Goal: Entertainment & Leisure: Browse casually

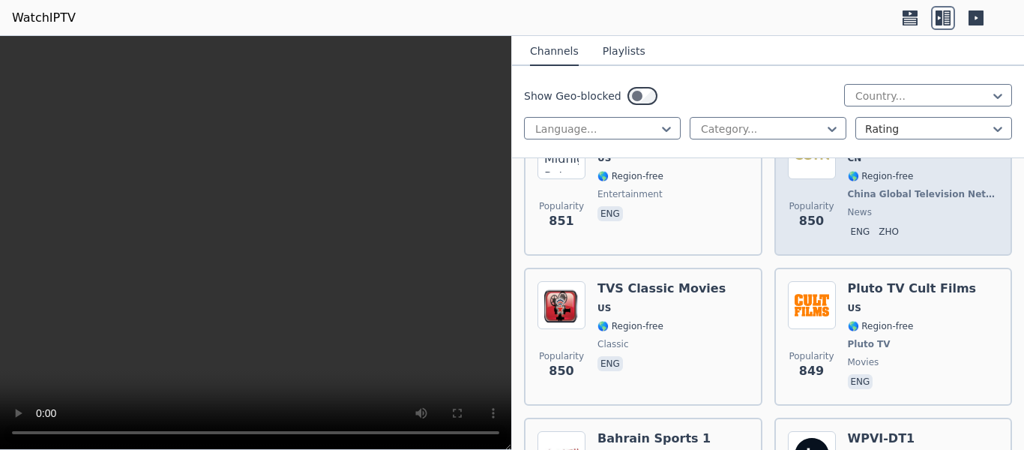
scroll to position [5844, 0]
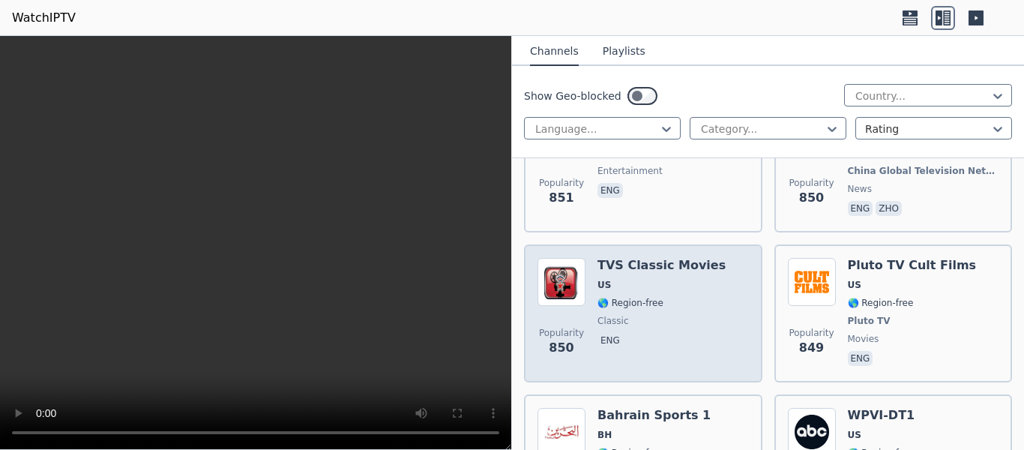
click at [680, 344] on div "TVS Classic Movies US 🌎 Region-free classic eng" at bounding box center [661, 313] width 128 height 111
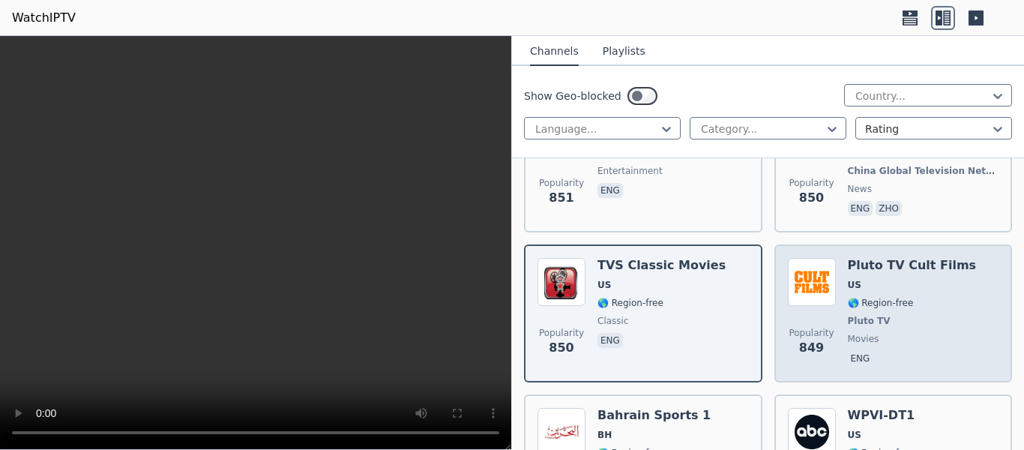
click at [929, 315] on span "Pluto TV" at bounding box center [911, 321] width 129 height 12
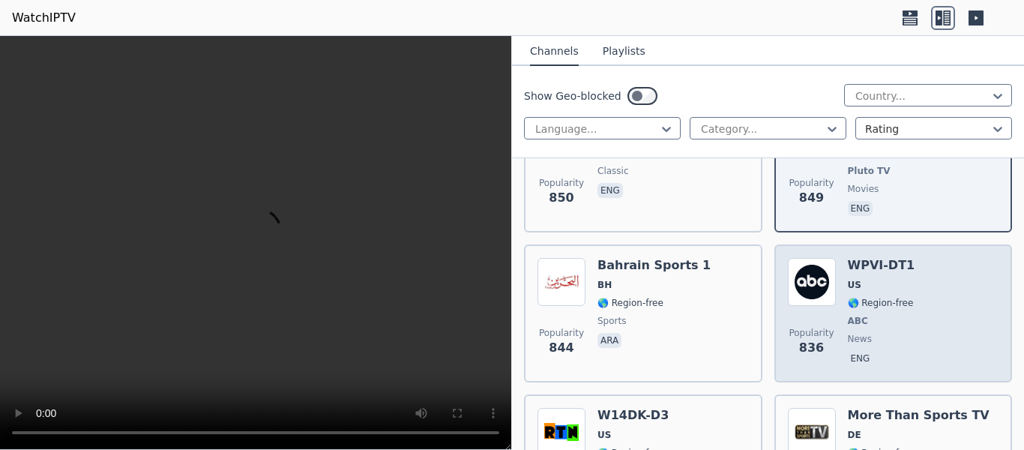
scroll to position [6069, 0]
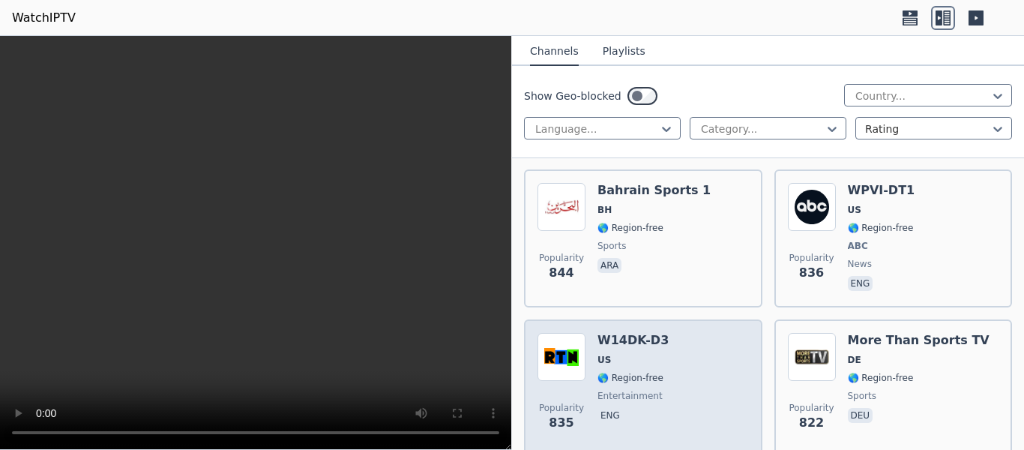
click at [680, 345] on div "Popularity 835 W14DK-D3 US 🌎 Region-free entertainment eng" at bounding box center [642, 387] width 211 height 108
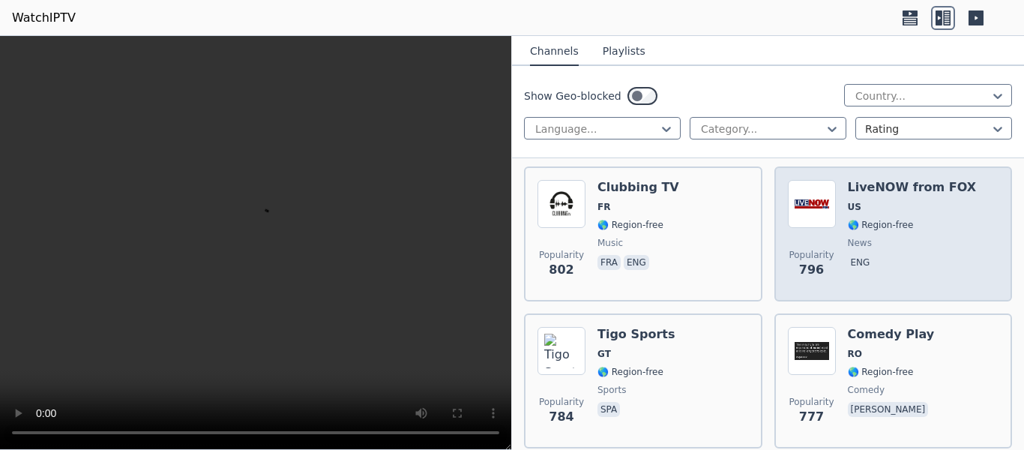
scroll to position [6444, 0]
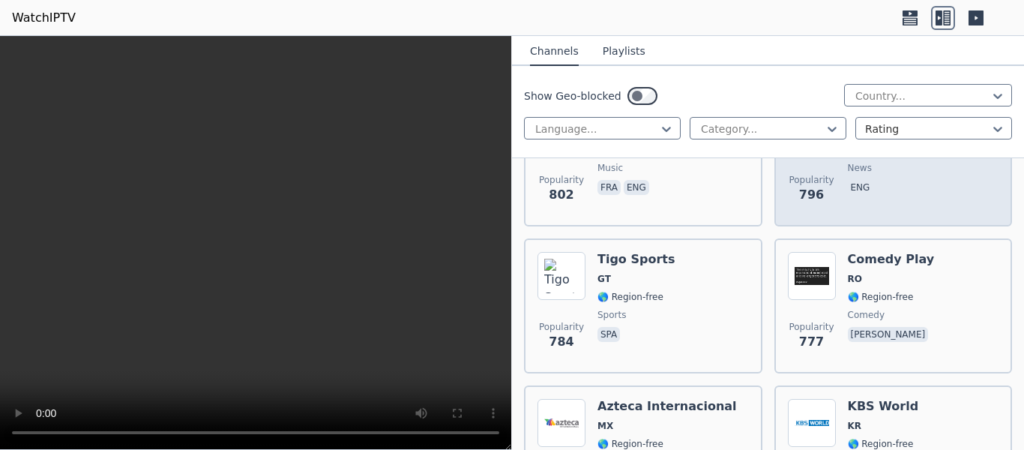
click at [968, 297] on div "Popularity 777 Comedy Play RO 🌎 Region-free comedy [PERSON_NAME]" at bounding box center [892, 306] width 211 height 108
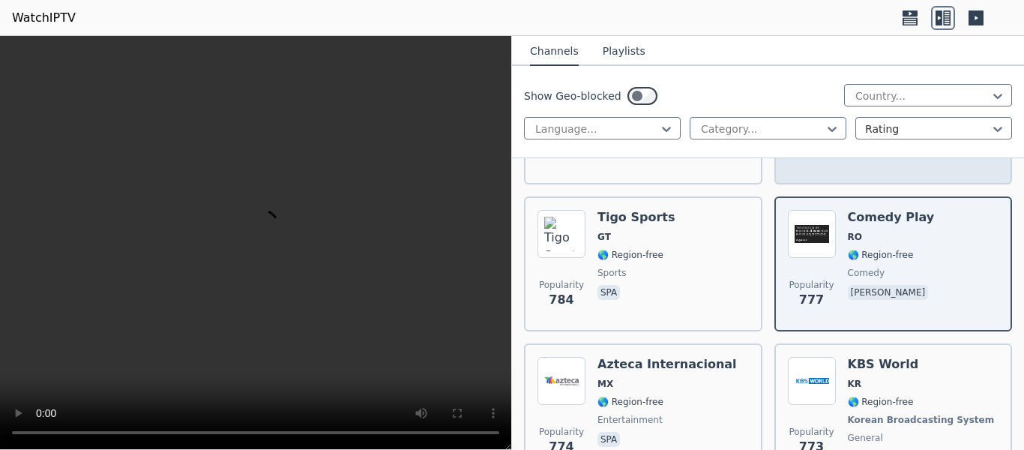
scroll to position [6519, 0]
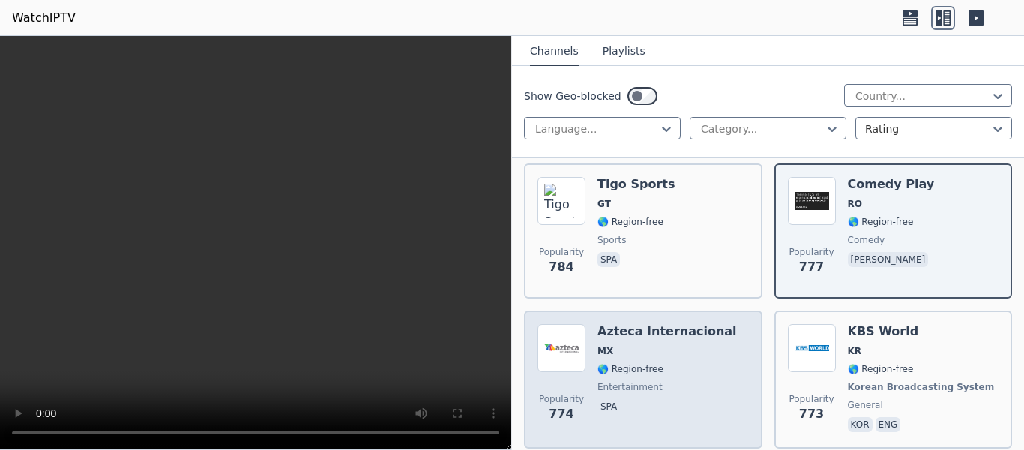
click at [682, 363] on span "🌎 Region-free" at bounding box center [666, 369] width 139 height 12
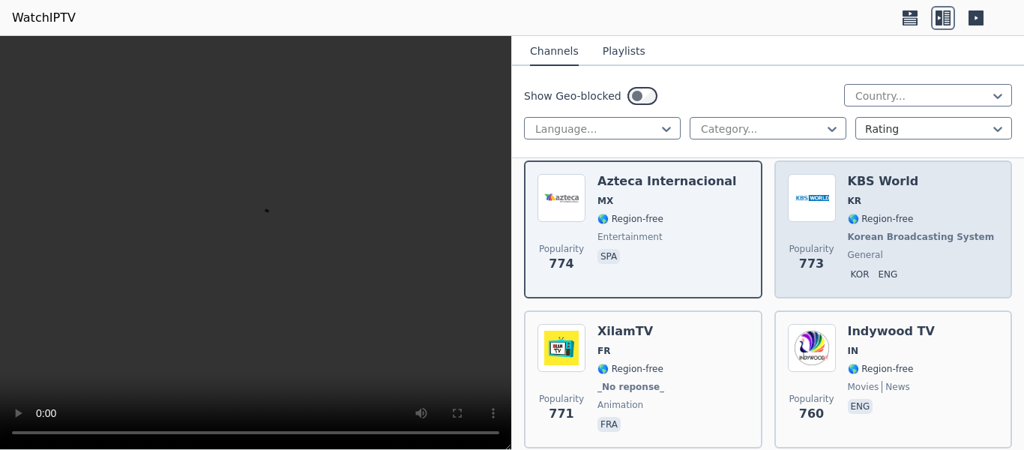
scroll to position [6743, 0]
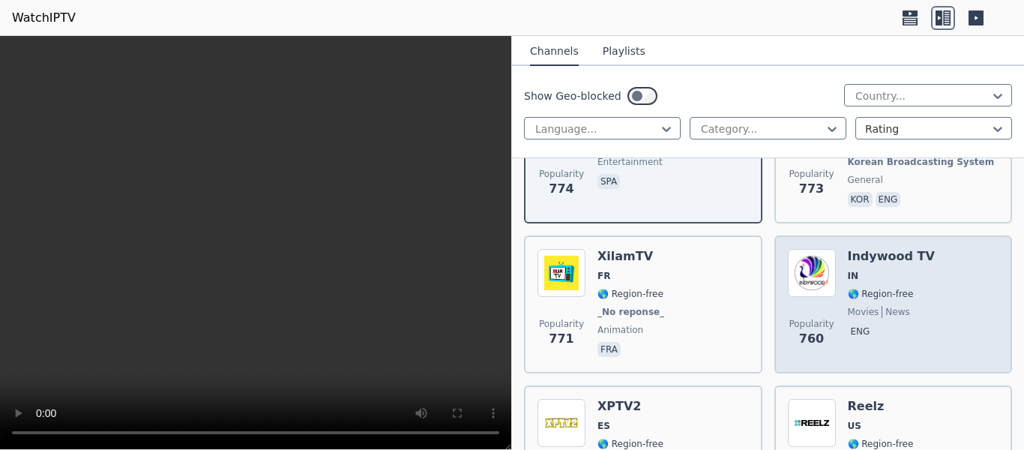
click at [915, 293] on div "Popularity 760 Indywood TV IN 🌎 Region-free movies news eng" at bounding box center [892, 304] width 211 height 111
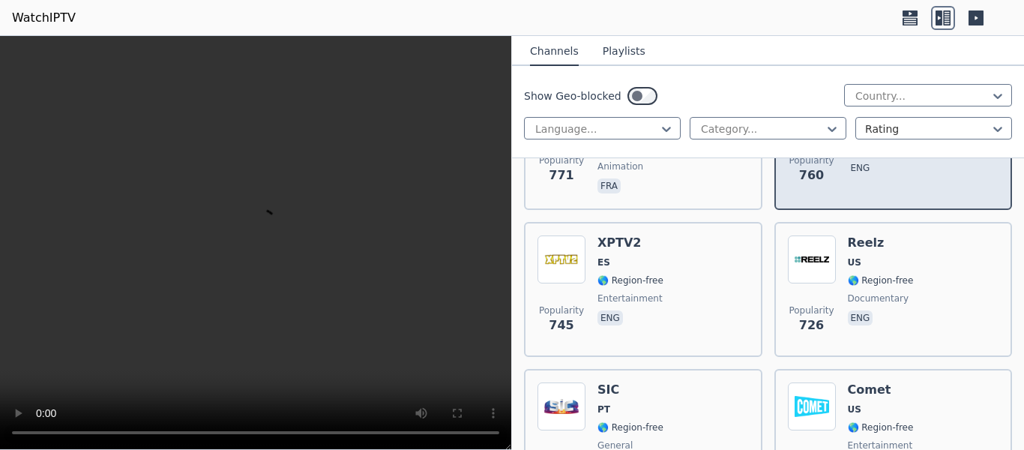
scroll to position [6893, 0]
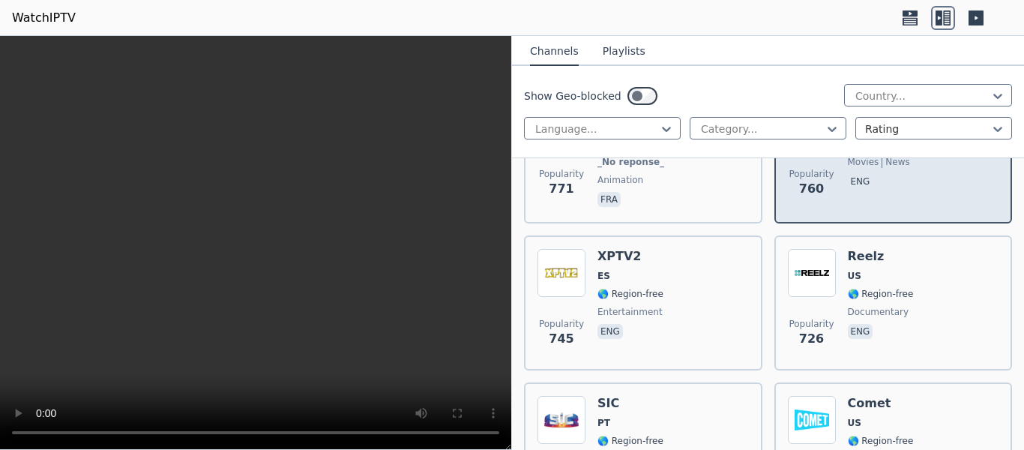
click at [915, 293] on div "Popularity 726 Reelz [GEOGRAPHIC_DATA] 🌎 Region-free documentary eng" at bounding box center [892, 303] width 211 height 108
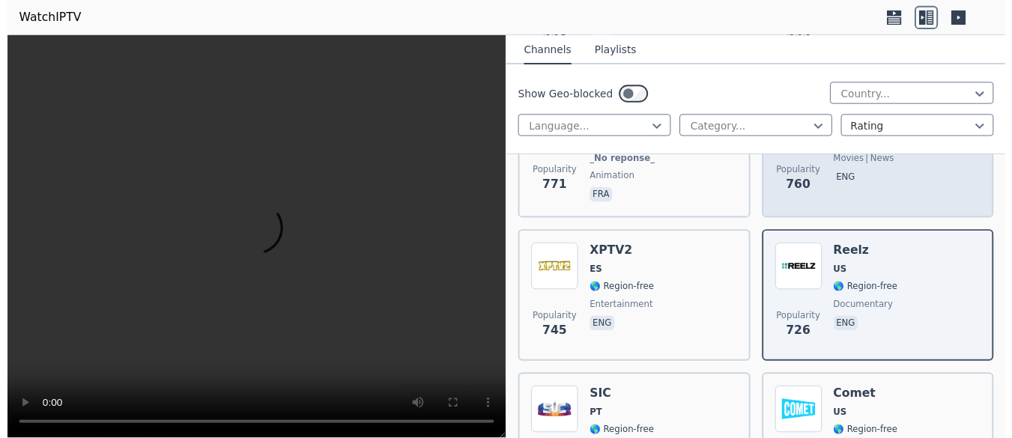
scroll to position [6968, 0]
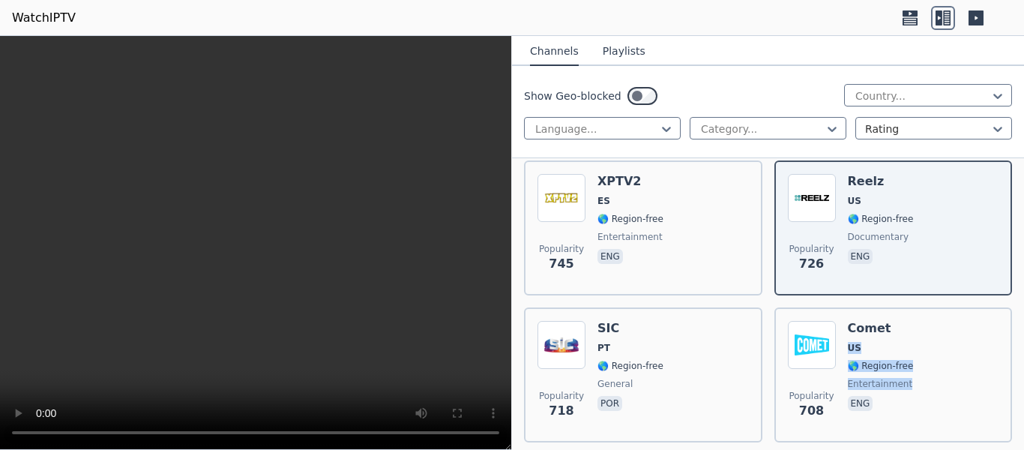
drag, startPoint x: 934, startPoint y: 371, endPoint x: 1003, endPoint y: 289, distance: 106.4
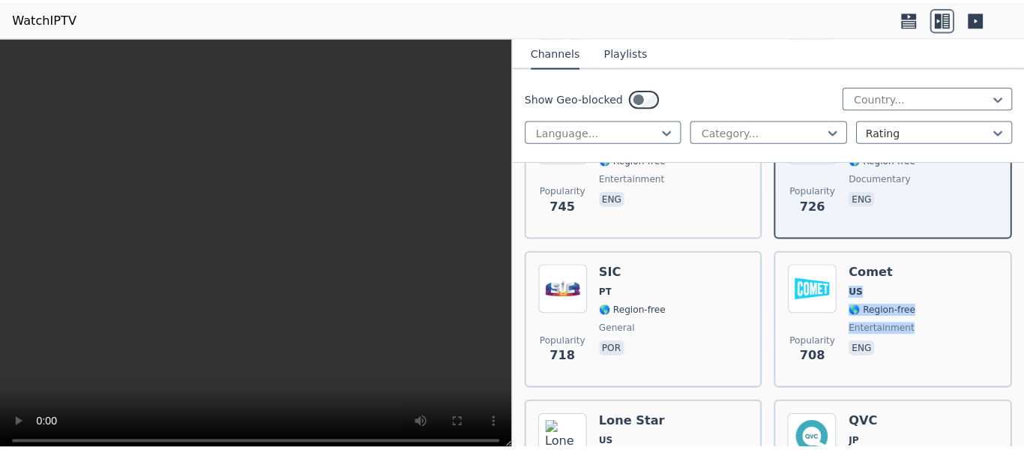
scroll to position [7105, 0]
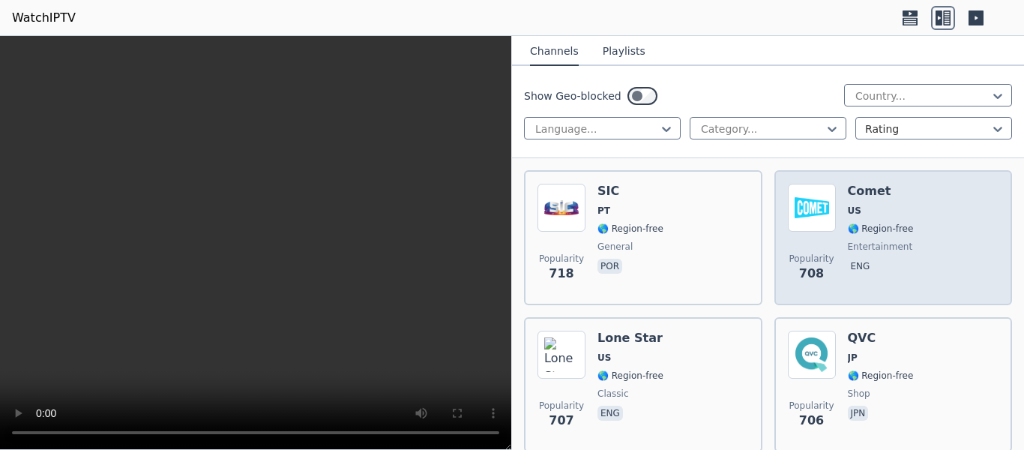
click at [892, 241] on span "entertainment" at bounding box center [879, 247] width 65 height 12
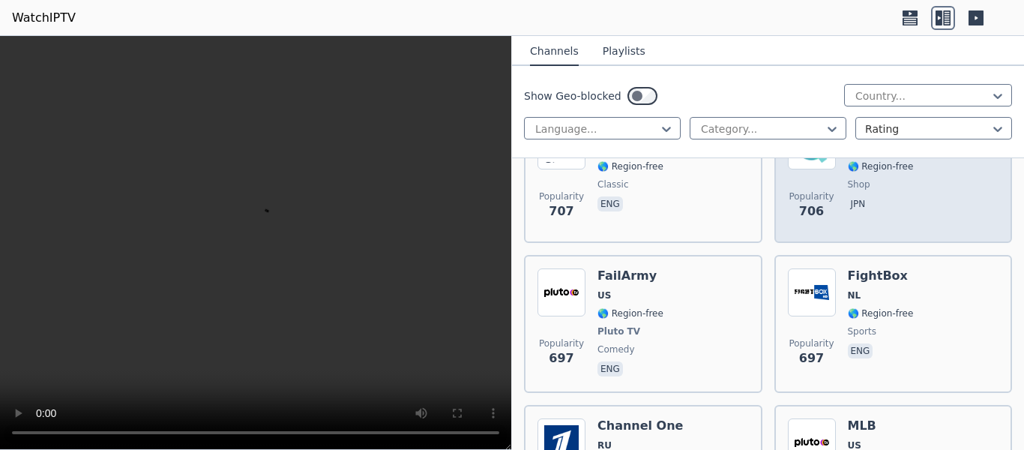
scroll to position [7330, 0]
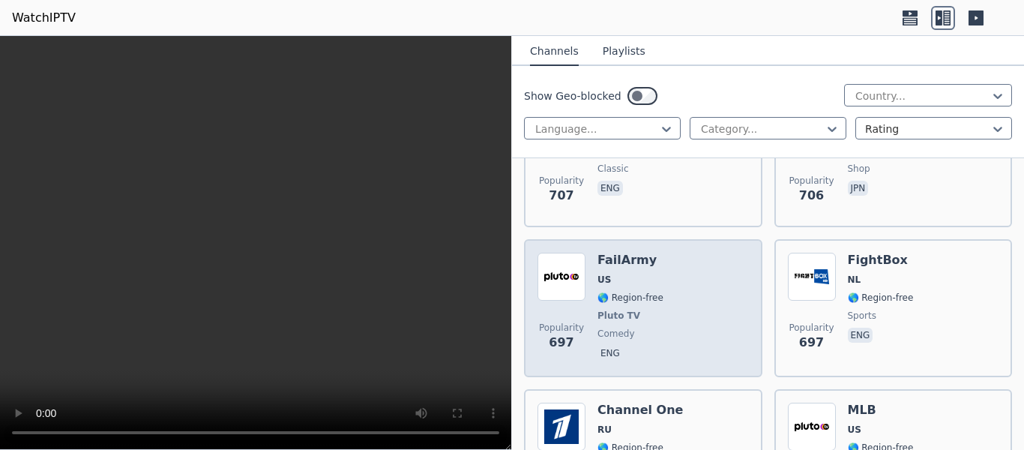
click at [697, 308] on div "Popularity 697 FailArmy US 🌎 Region-free Pluto TV comedy eng" at bounding box center [642, 308] width 211 height 111
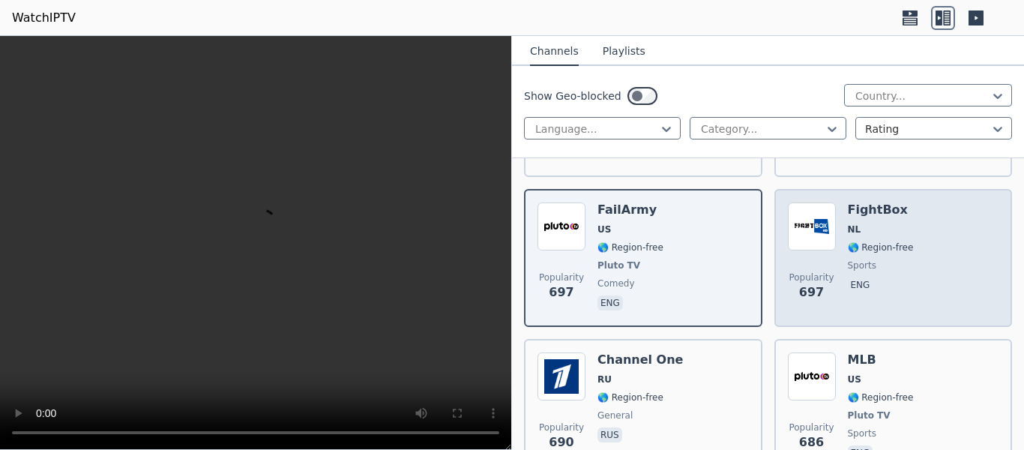
scroll to position [7405, 0]
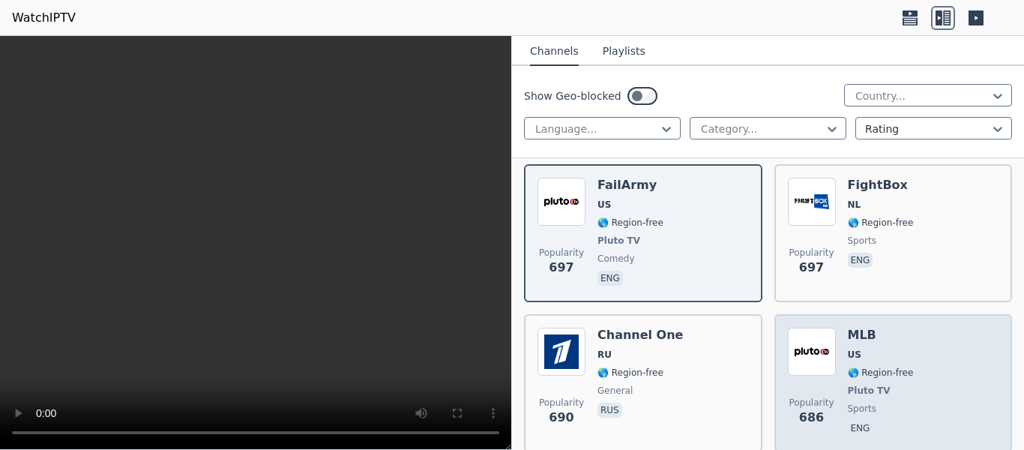
click at [886, 333] on div "MLB US 🌎 Region-free Pluto TV sports eng" at bounding box center [880, 382] width 66 height 111
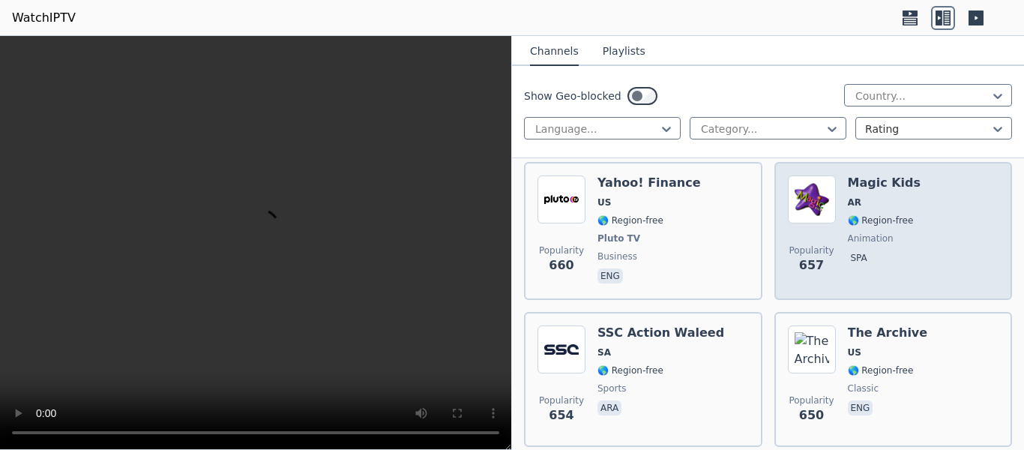
scroll to position [8004, 0]
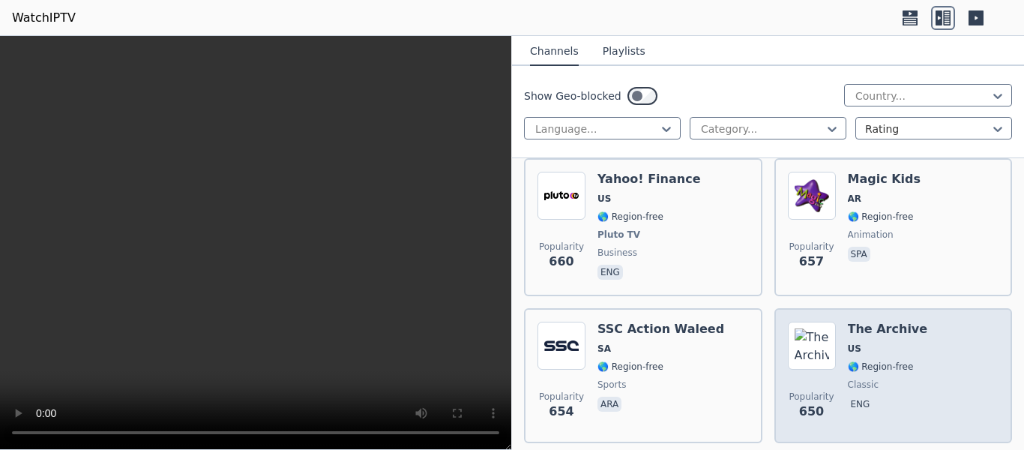
click at [920, 325] on div "Popularity 650 The Archive US 🌎 Region-free classic eng" at bounding box center [892, 375] width 211 height 108
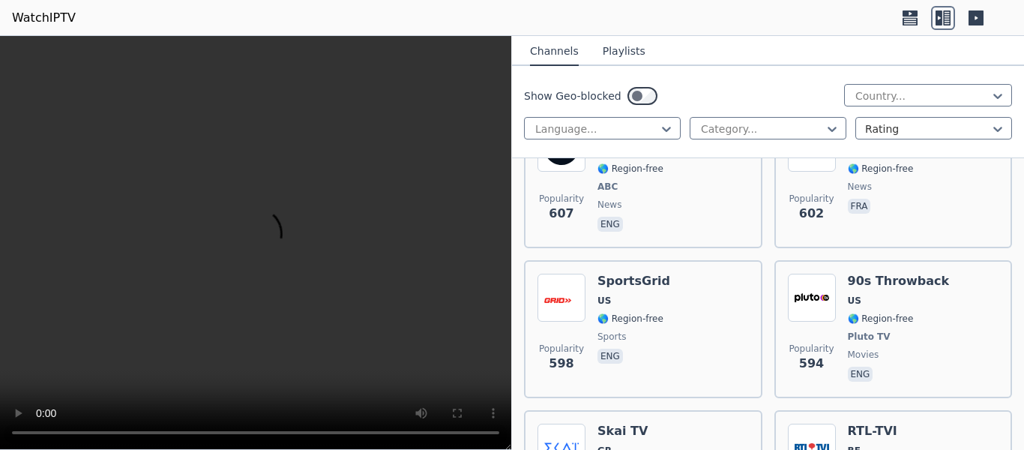
scroll to position [8829, 0]
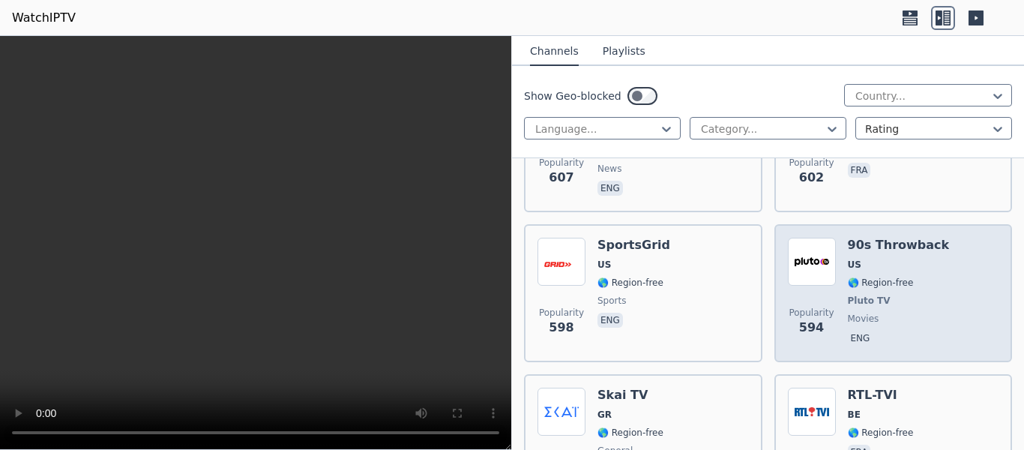
click at [886, 312] on span "movies" at bounding box center [898, 318] width 102 height 12
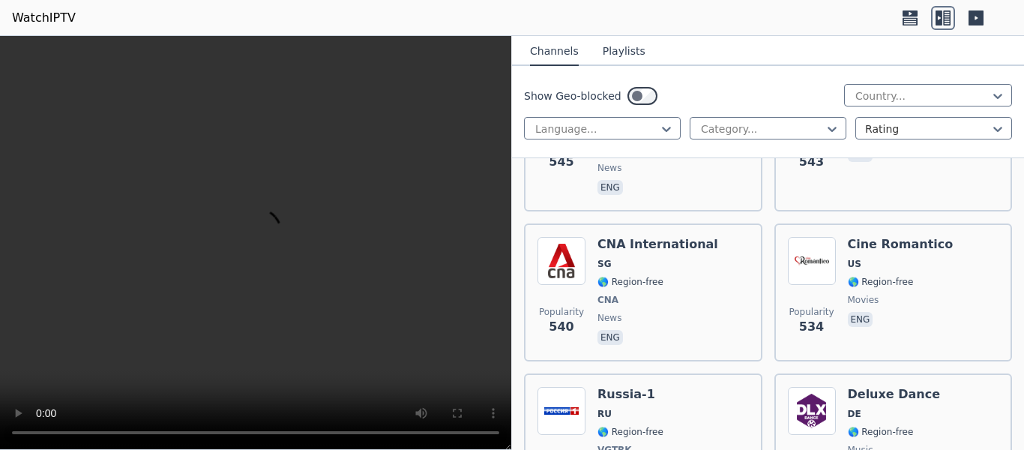
scroll to position [10028, 0]
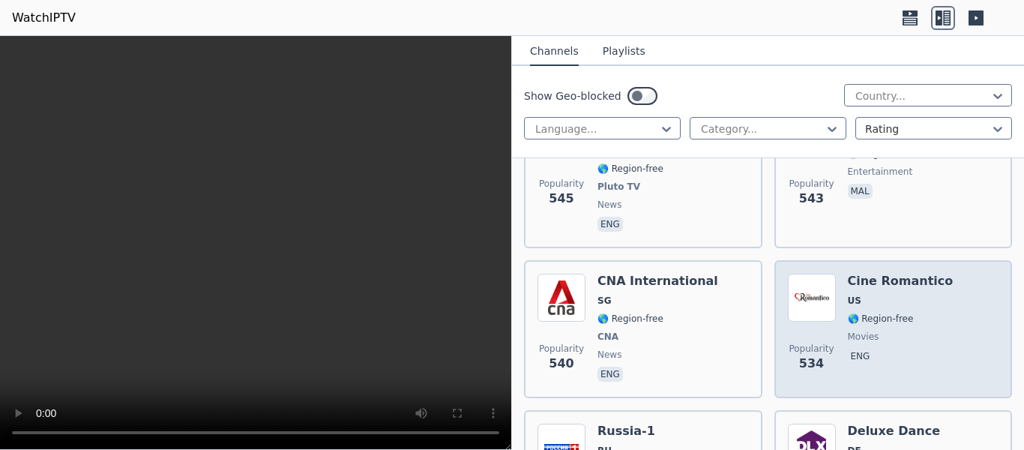
click at [925, 348] on span "eng" at bounding box center [900, 357] width 106 height 18
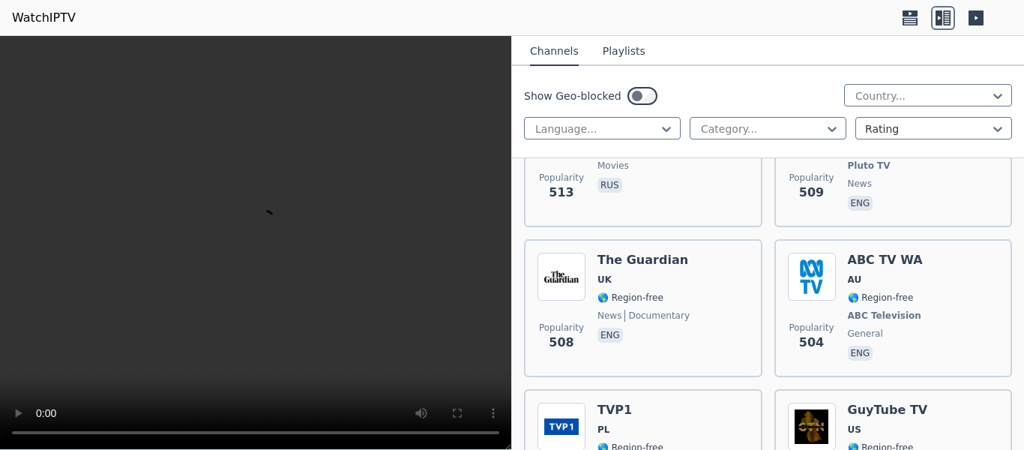
scroll to position [10852, 0]
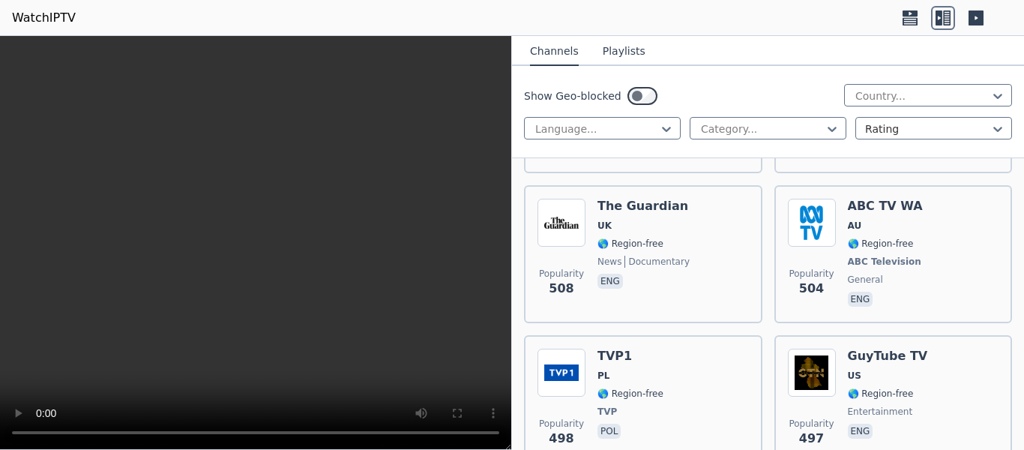
click at [940, 348] on div "Popularity 497 GuyTube TV US 🌎 Region-free entertainment eng" at bounding box center [892, 402] width 211 height 108
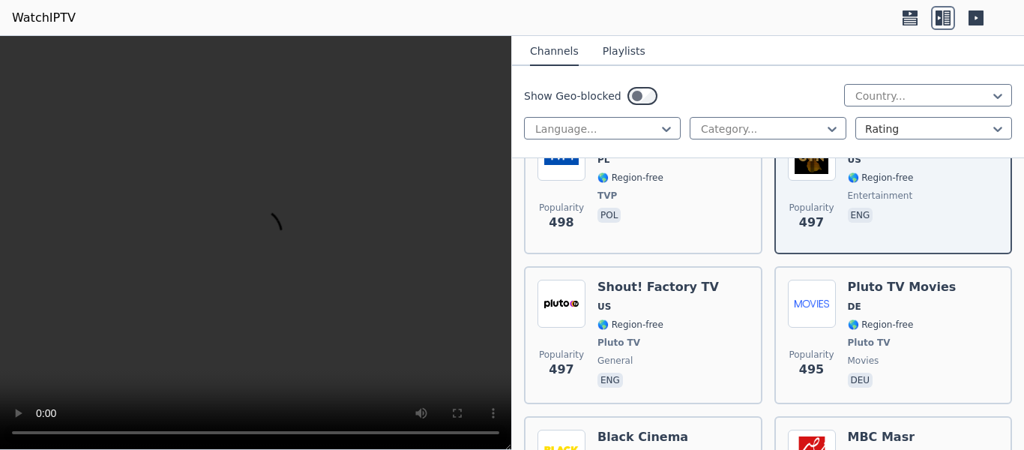
scroll to position [11076, 0]
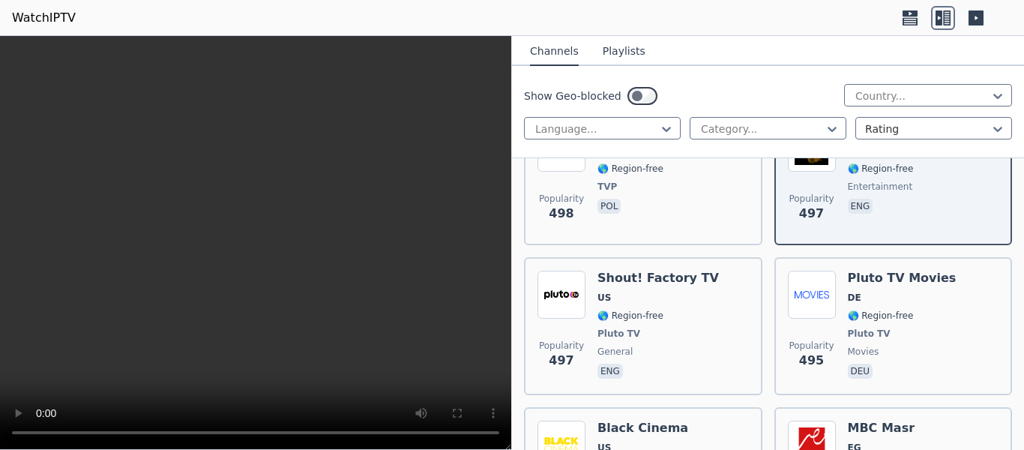
click at [940, 297] on div "Popularity 495 Pluto TV Movies DE 🌎 Region-free Pluto TV movies deu" at bounding box center [892, 325] width 211 height 111
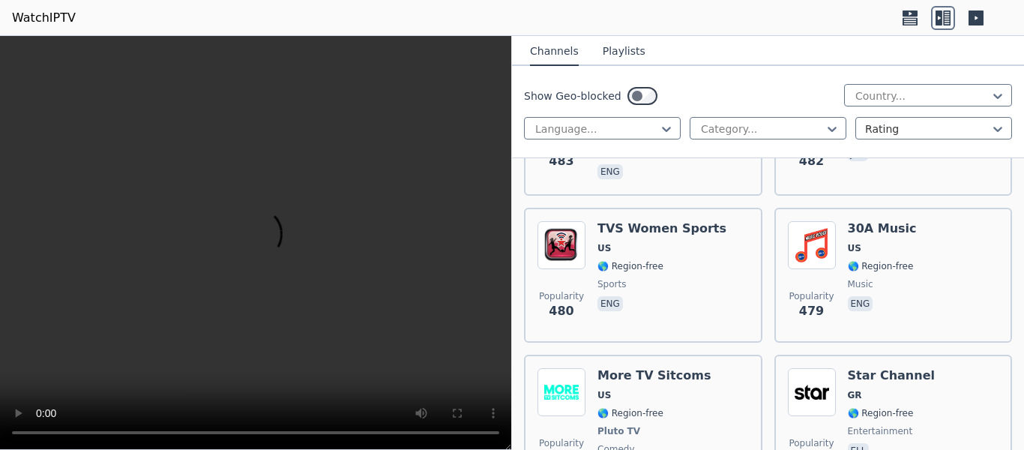
scroll to position [11676, 0]
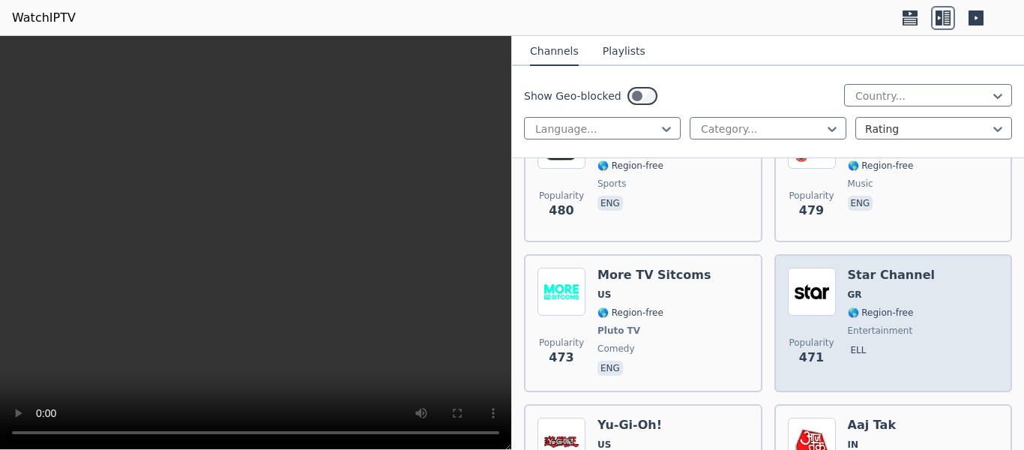
click at [922, 276] on div "Popularity 471 Star Channel GR 🌎 Region-free entertainment ell" at bounding box center [892, 322] width 211 height 111
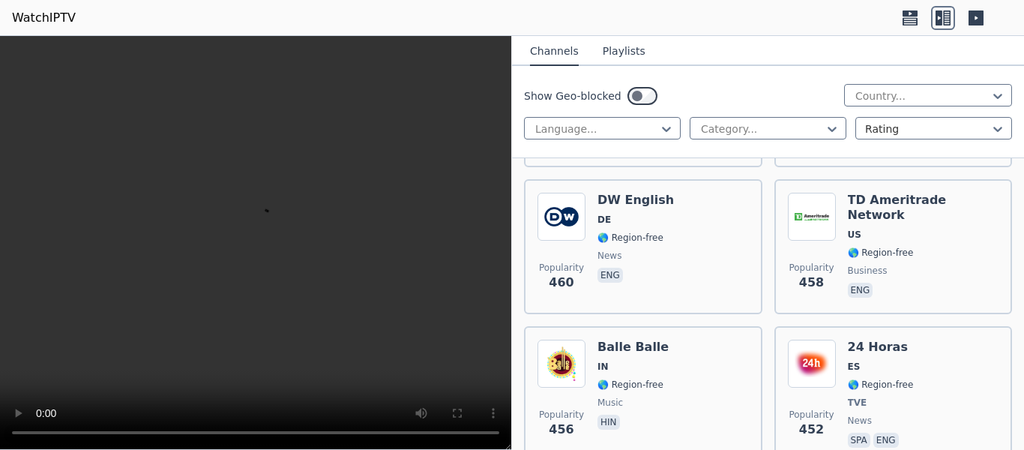
scroll to position [12275, 0]
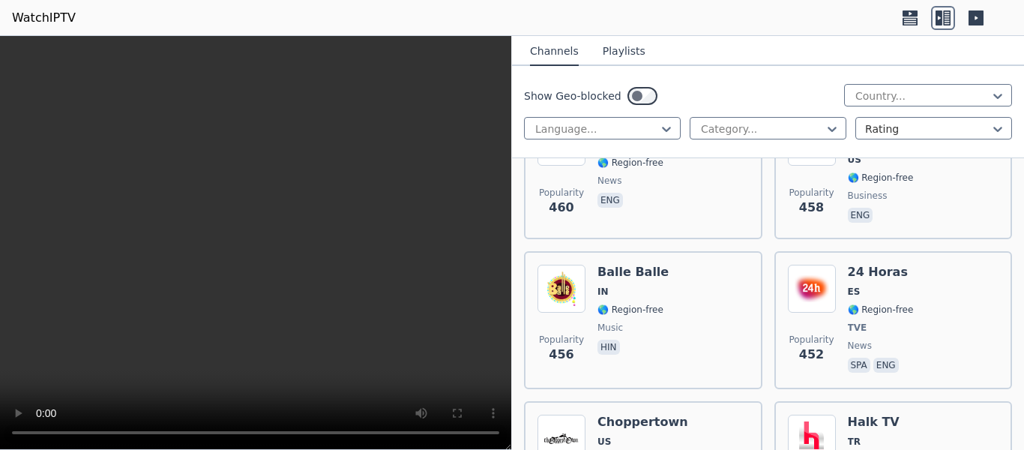
click at [907, 286] on div "Popularity 452 24 Horas ES 🌎 Region-free TVE news spa eng" at bounding box center [892, 319] width 211 height 111
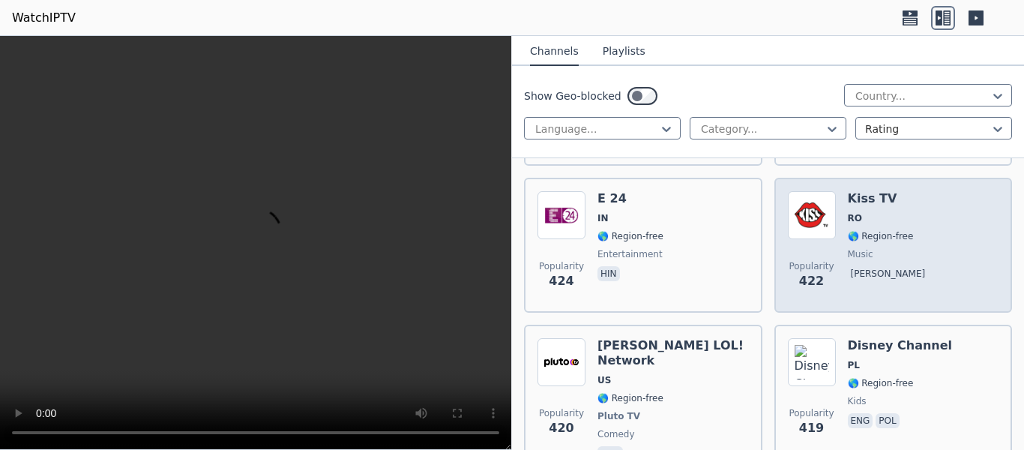
scroll to position [13399, 0]
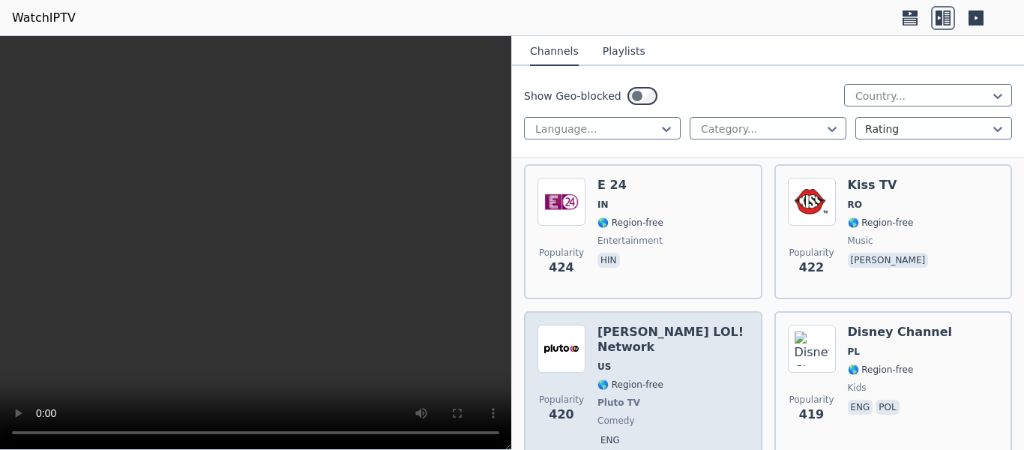
click at [686, 396] on span "Pluto TV" at bounding box center [672, 402] width 151 height 12
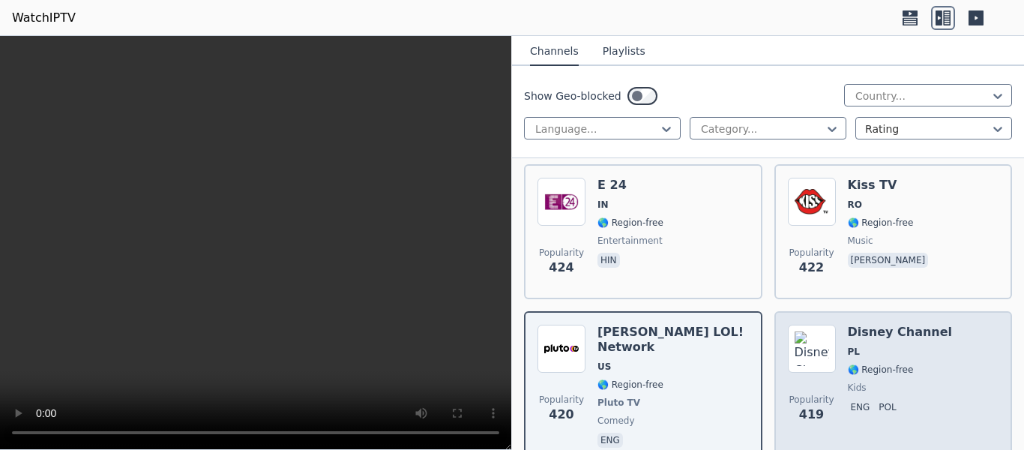
click at [934, 324] on div "Popularity 419 Disney Channel PL 🌎 Region-free kids eng pol" at bounding box center [892, 387] width 211 height 126
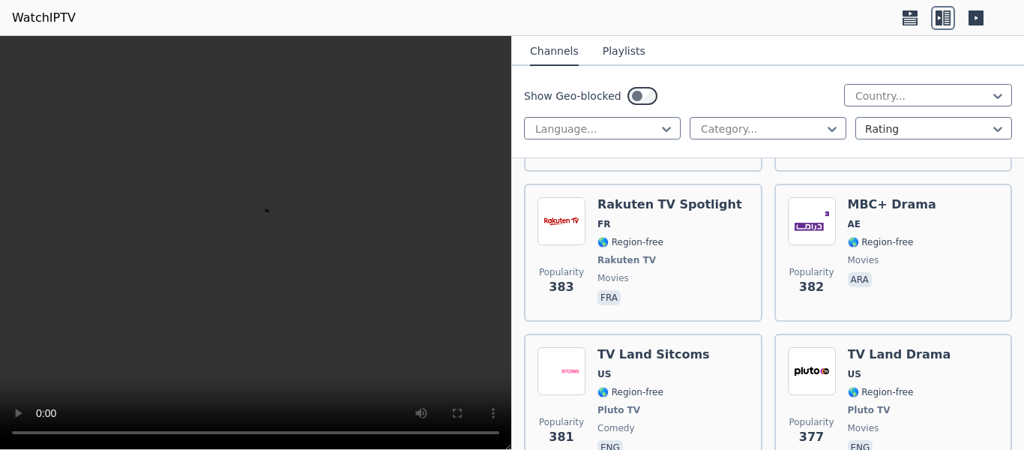
scroll to position [15048, 0]
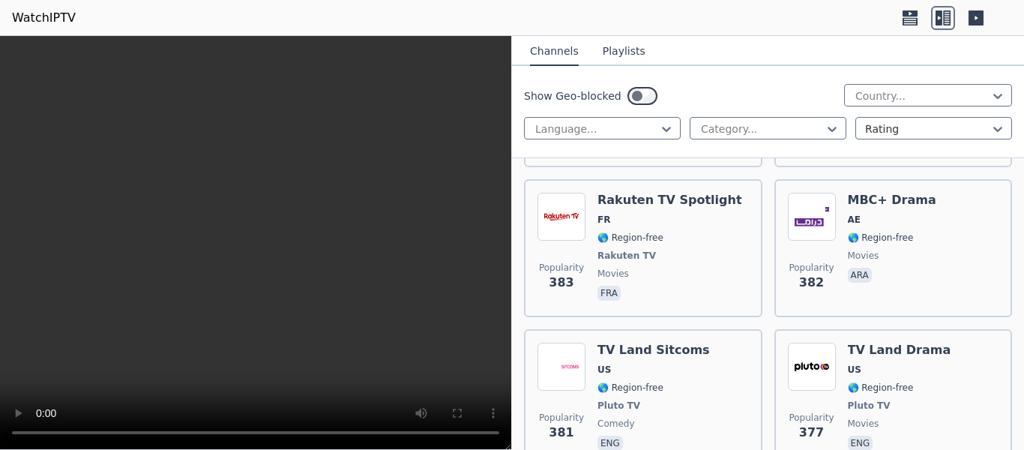
click at [934, 342] on div "Popularity 377 TV Land Drama US 🌎 Region-free Pluto TV movies eng" at bounding box center [892, 397] width 211 height 111
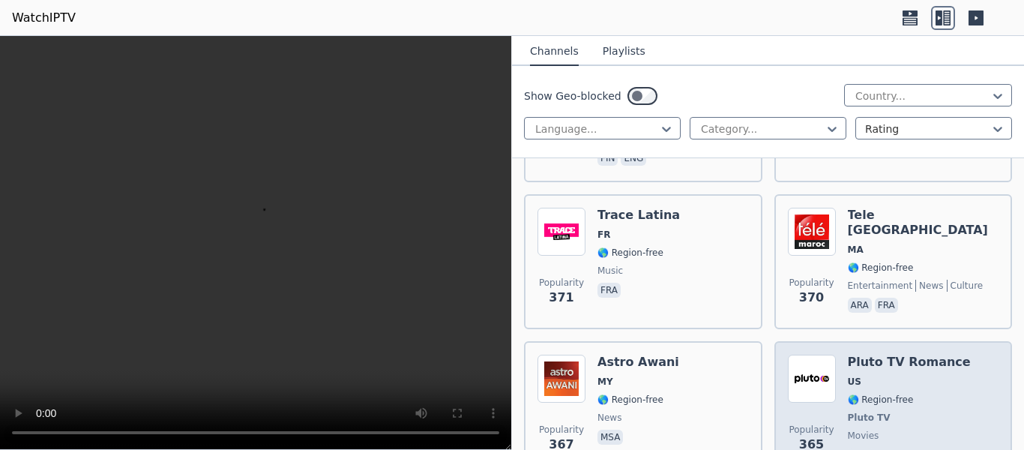
scroll to position [15572, 0]
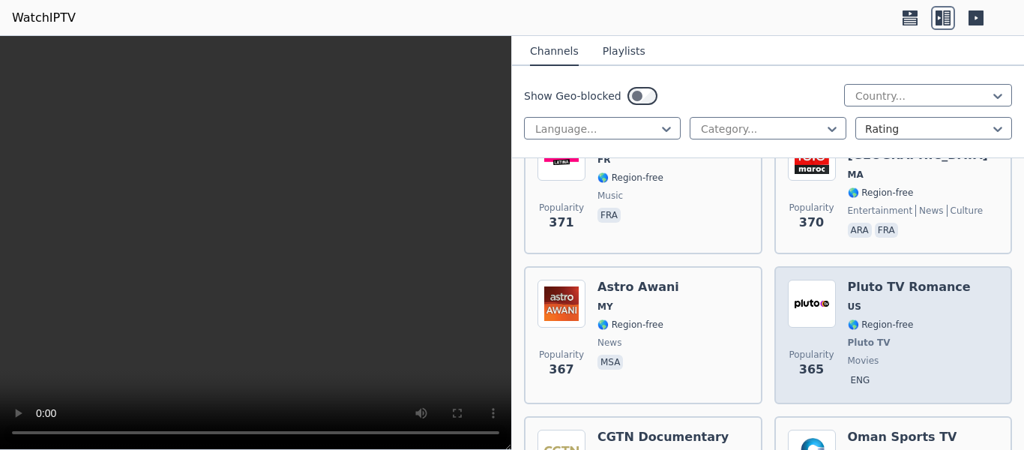
click at [918, 279] on div "Pluto TV Romance US 🌎 Region-free Pluto TV movies eng" at bounding box center [908, 334] width 123 height 111
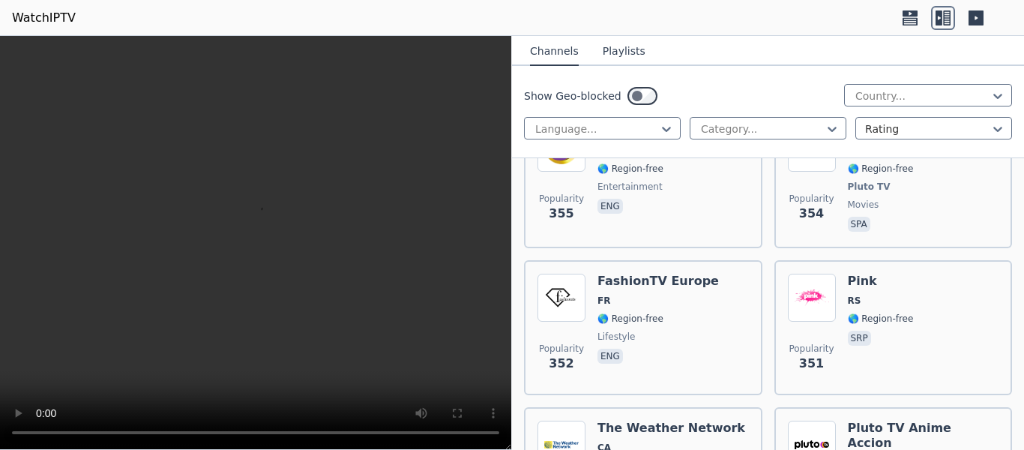
scroll to position [16696, 0]
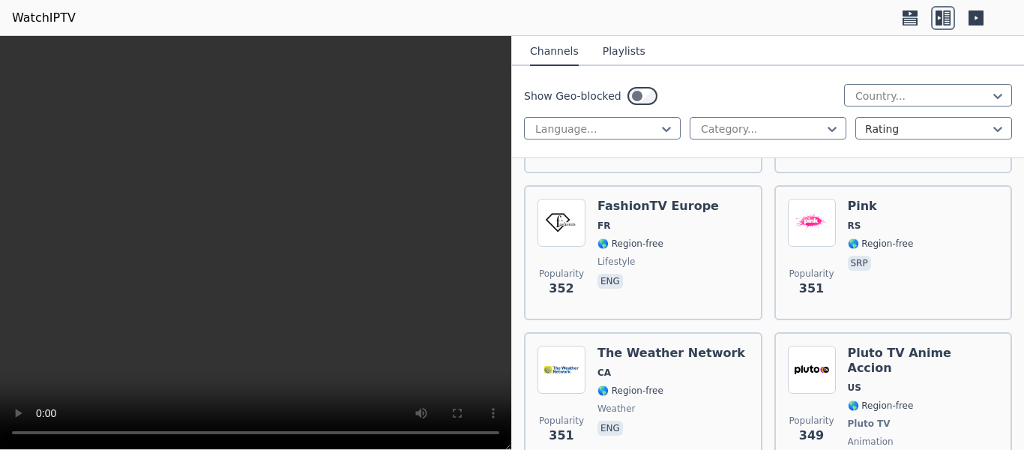
click at [918, 381] on span "US" at bounding box center [922, 387] width 151 height 12
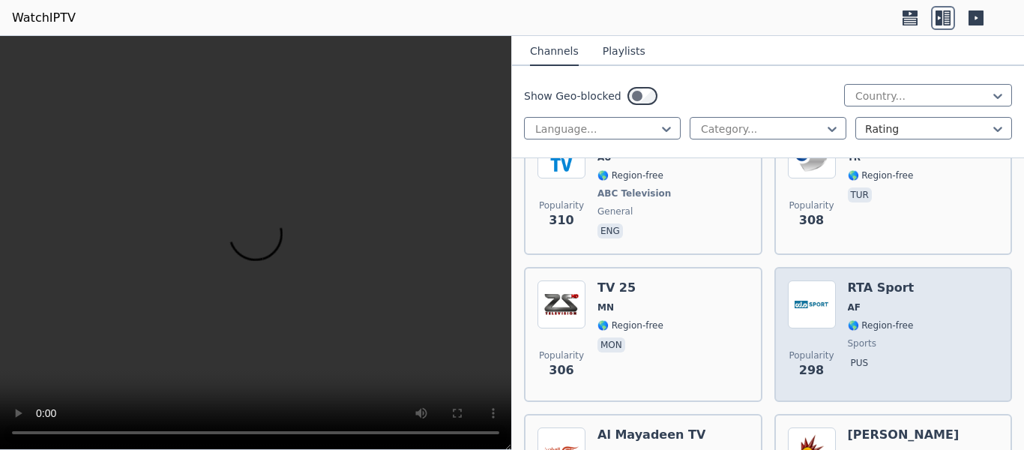
scroll to position [18449, 0]
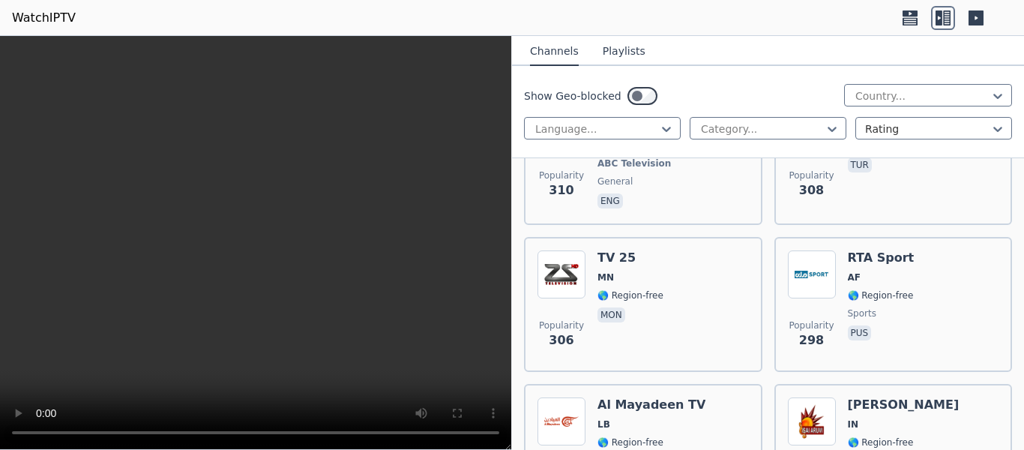
click at [666, 121] on icon at bounding box center [666, 128] width 15 height 15
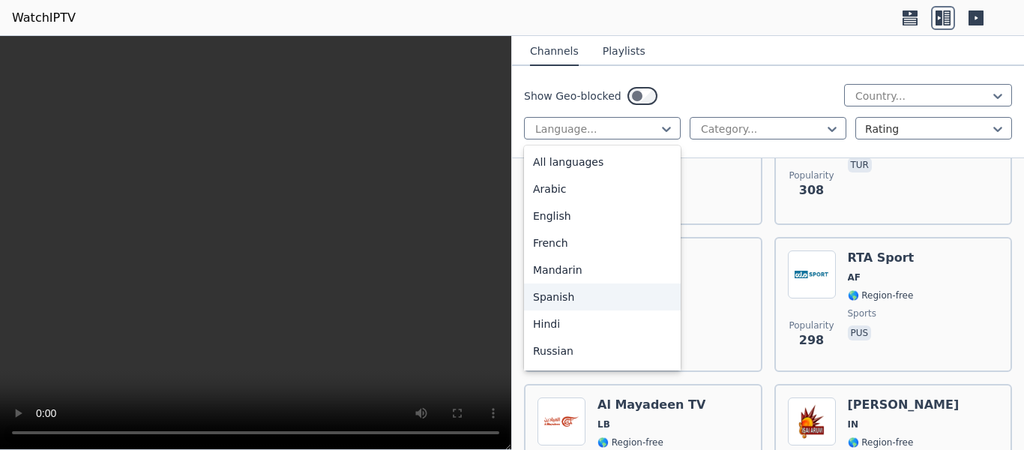
click at [617, 296] on div "Spanish" at bounding box center [602, 296] width 157 height 27
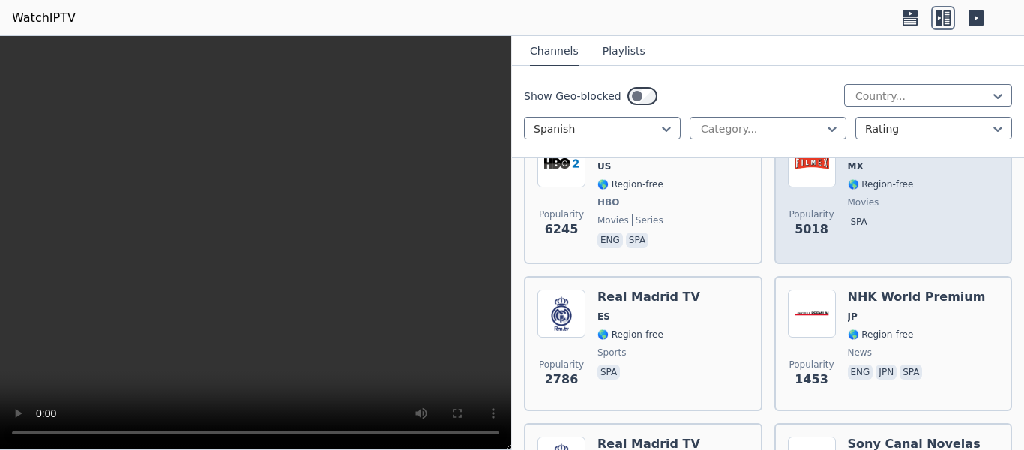
scroll to position [150, 0]
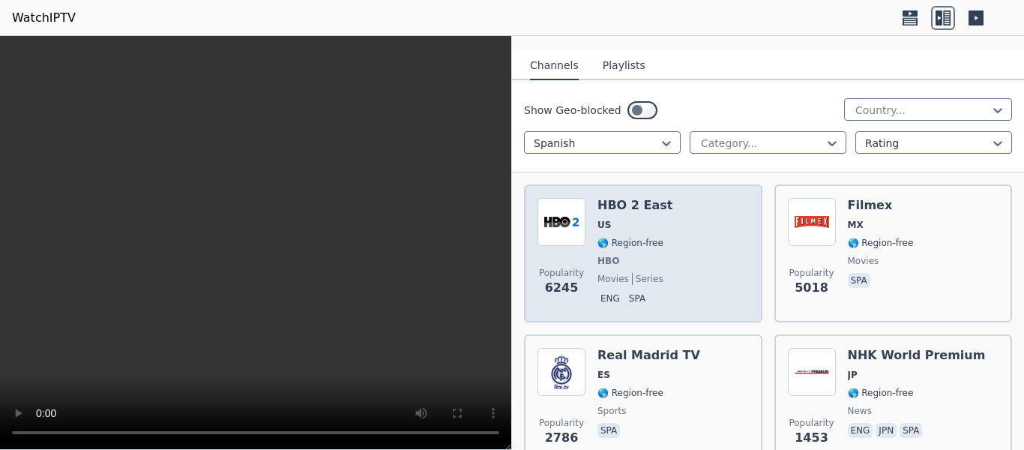
click at [664, 239] on div "Popularity 6245 HBO 2 East US 🌎 Region-free HBO movies series eng spa" at bounding box center [642, 253] width 211 height 111
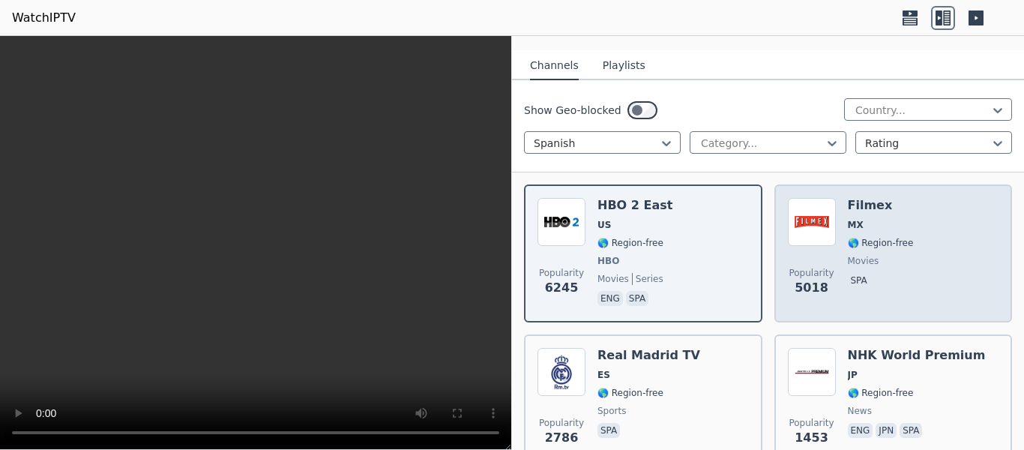
click at [893, 237] on div "Filmex MX 🌎 Region-free movies spa" at bounding box center [880, 253] width 66 height 111
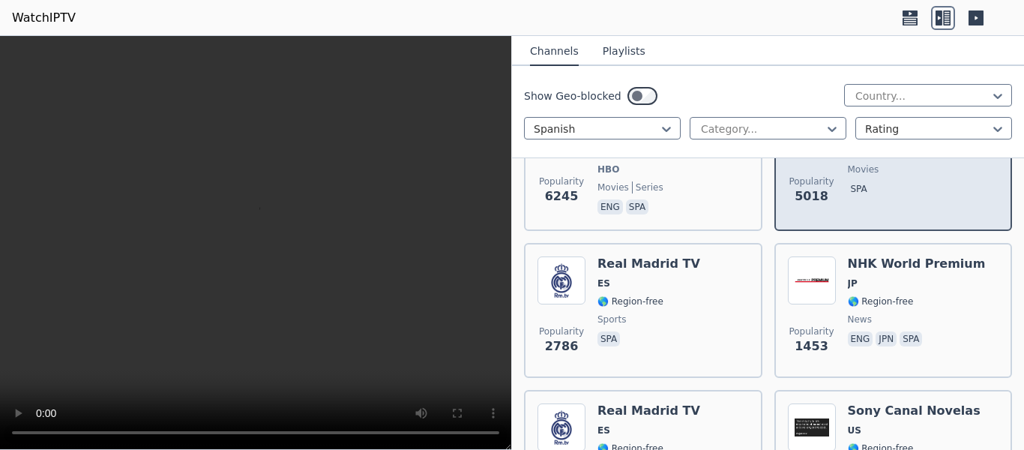
scroll to position [300, 0]
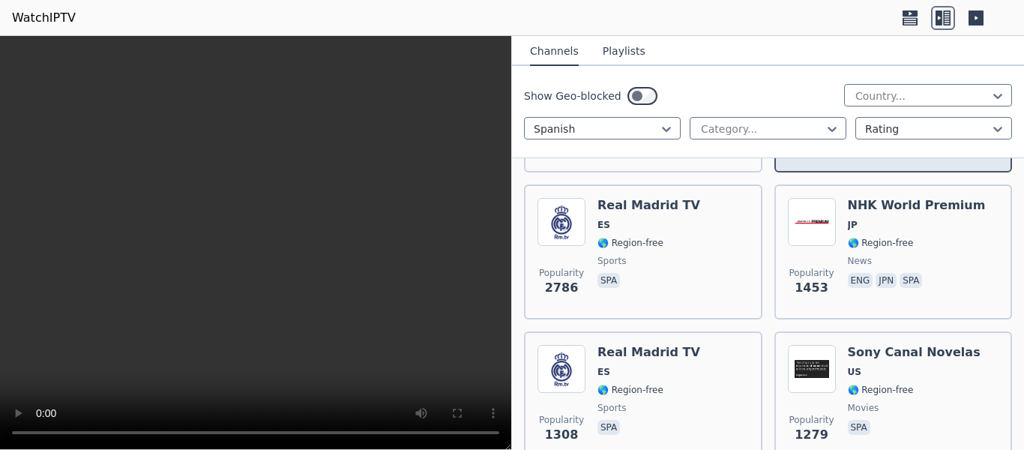
click at [893, 237] on div "NHK World Premium JP 🌎 Region-free news eng jpn spa" at bounding box center [916, 252] width 138 height 108
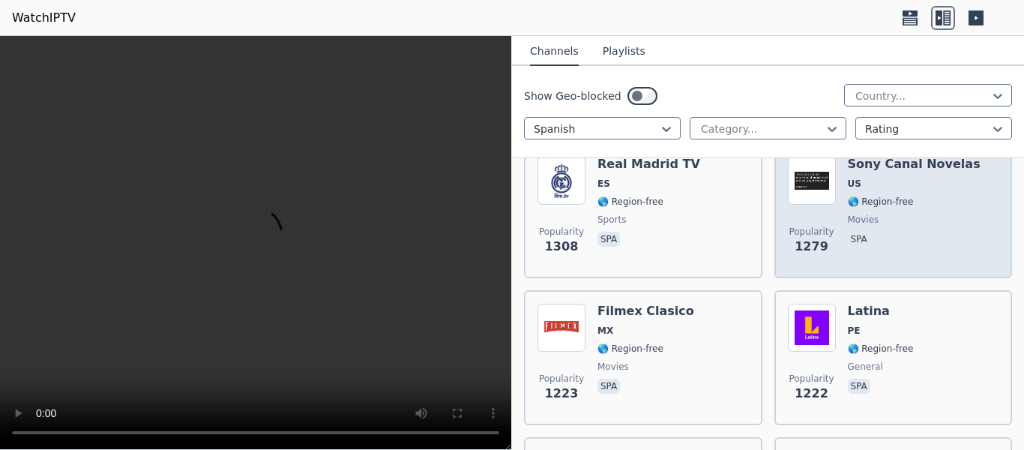
scroll to position [524, 0]
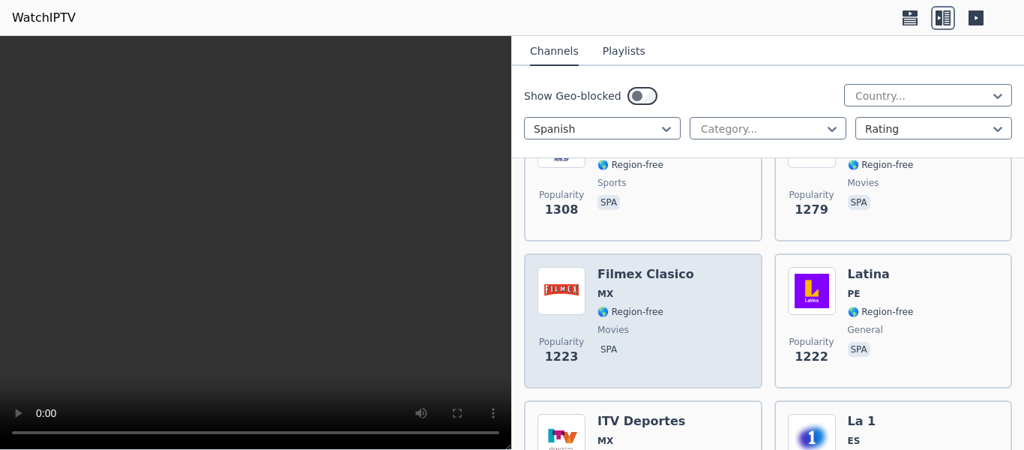
click at [733, 324] on div "Popularity 1223 Filmex Clasico MX 🌎 Region-free movies spa" at bounding box center [642, 321] width 211 height 108
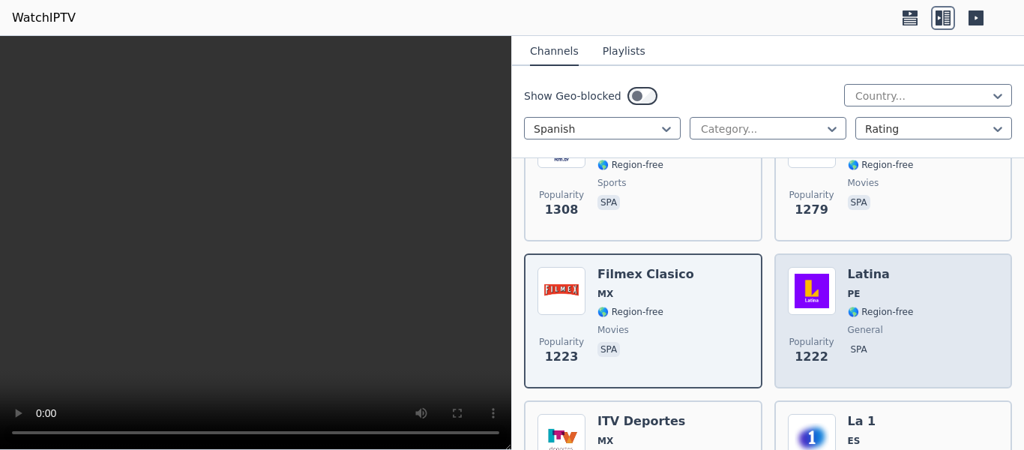
click at [863, 324] on span "general" at bounding box center [864, 330] width 35 height 12
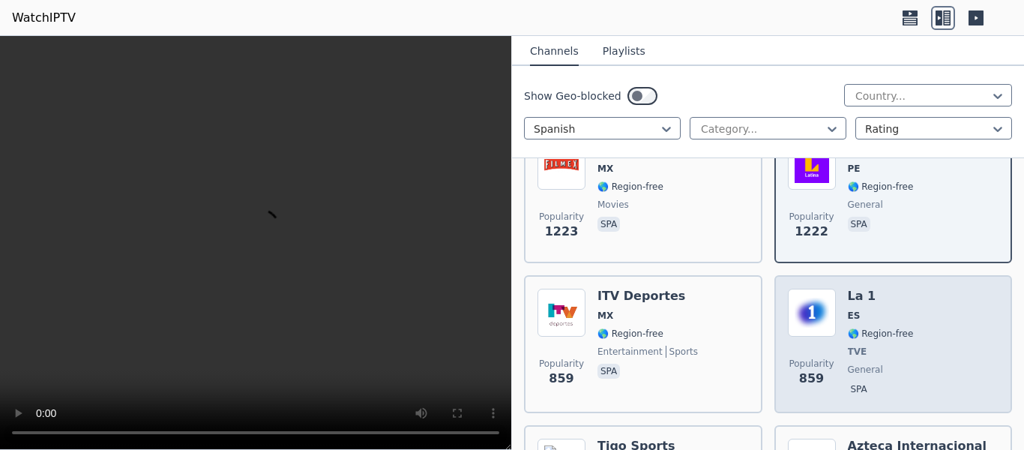
scroll to position [674, 0]
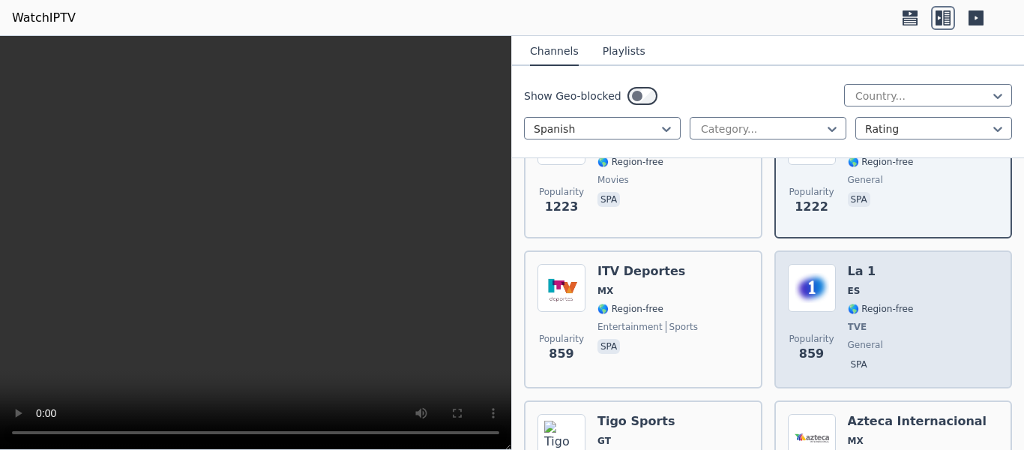
click at [927, 306] on div "Popularity 859 La 1 ES 🌎 Region-free TVE general spa" at bounding box center [892, 319] width 211 height 111
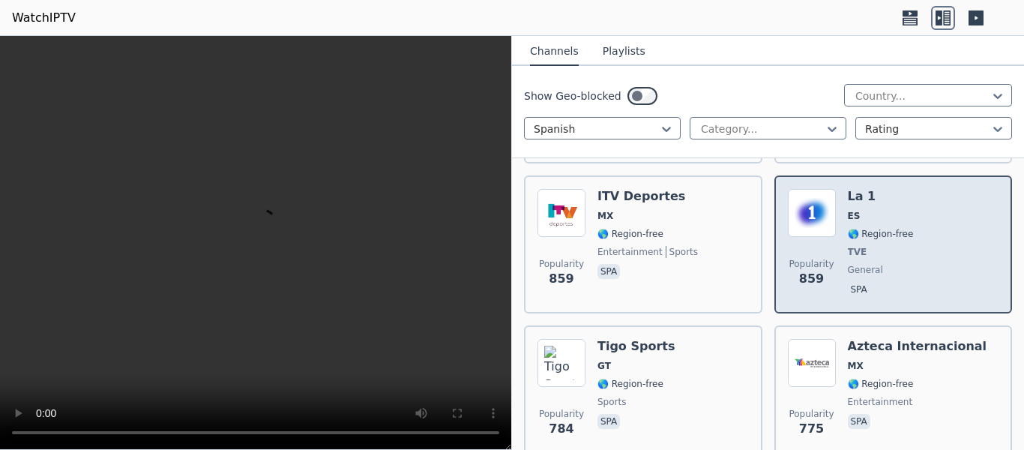
scroll to position [824, 0]
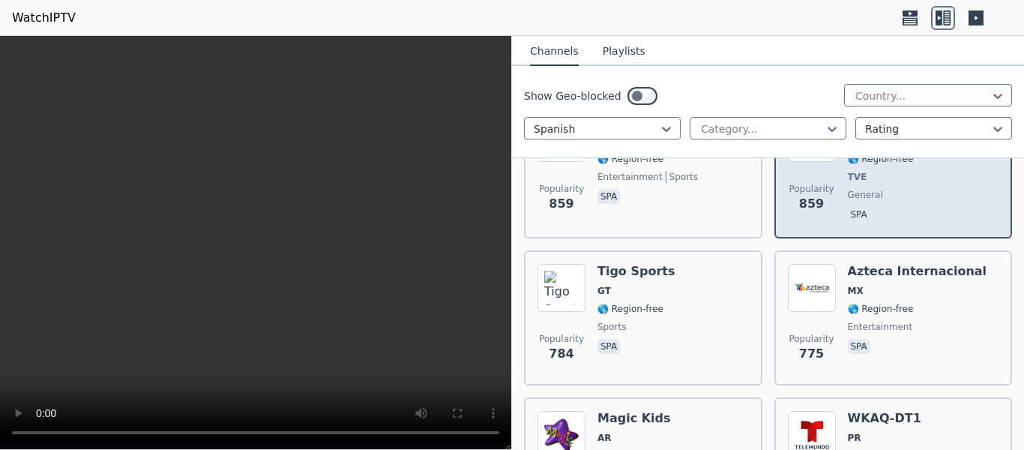
click at [927, 306] on div "Azteca Internacional MX 🌎 Region-free entertainment spa" at bounding box center [916, 318] width 139 height 108
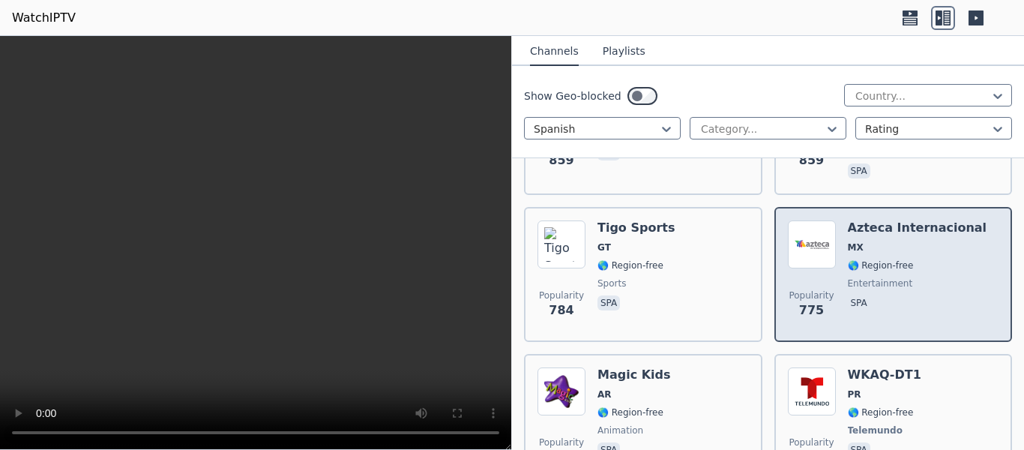
scroll to position [899, 0]
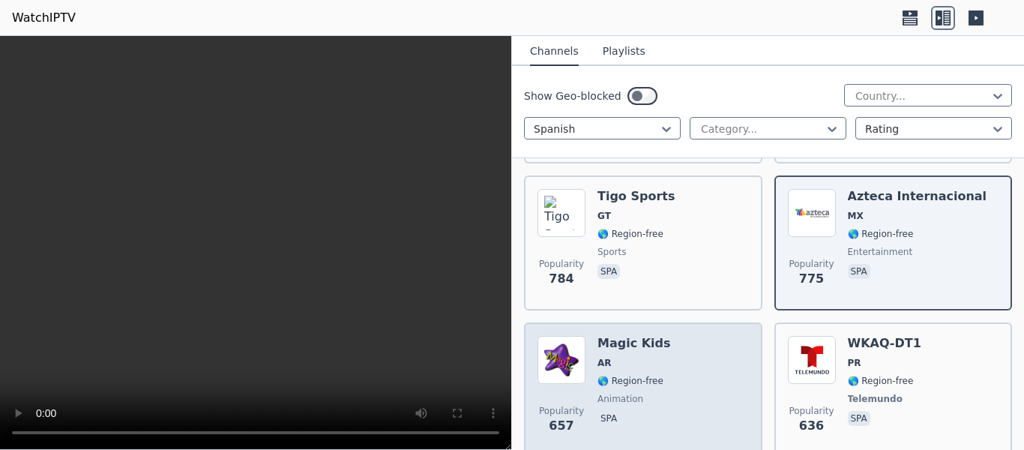
click at [686, 351] on div "Popularity 657 Magic Kids AR 🌎 Region-free animation spa" at bounding box center [642, 390] width 211 height 108
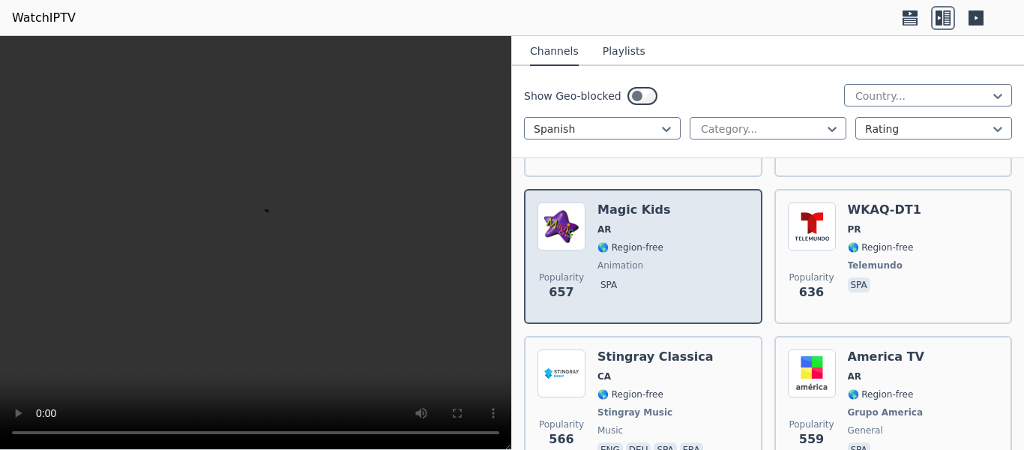
scroll to position [1049, 0]
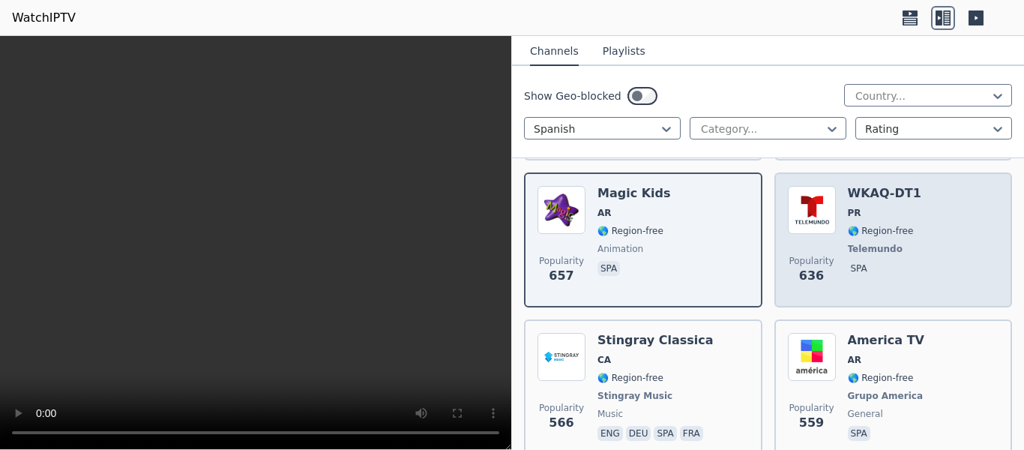
click at [872, 245] on div "WKAQ-DT1 PR 🌎 Region-free Telemundo spa" at bounding box center [883, 240] width 73 height 108
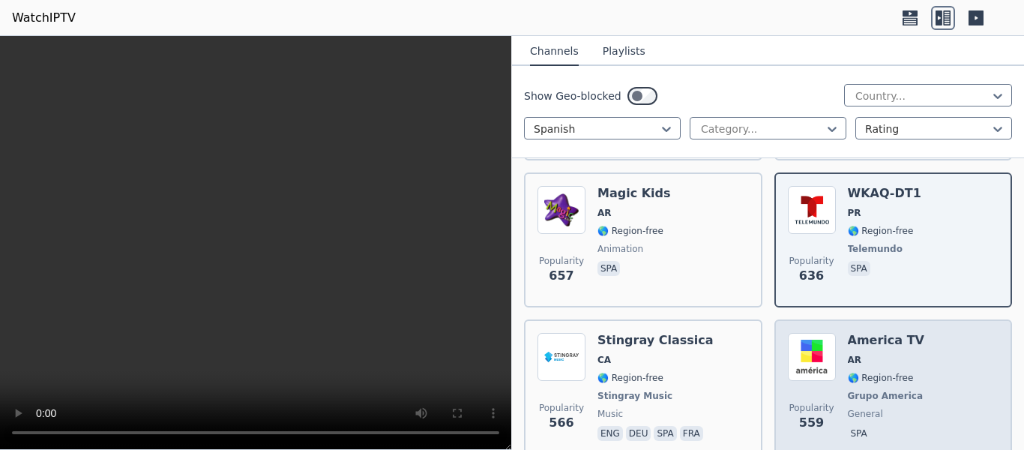
click at [937, 369] on div "Popularity 559 America TV AR 🌎 Region-free Grupo America general spa" at bounding box center [892, 388] width 211 height 111
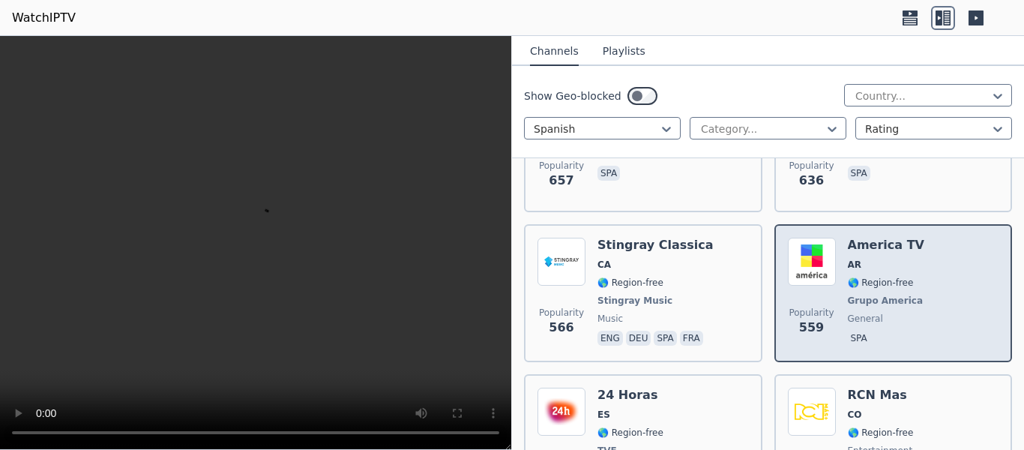
scroll to position [1199, 0]
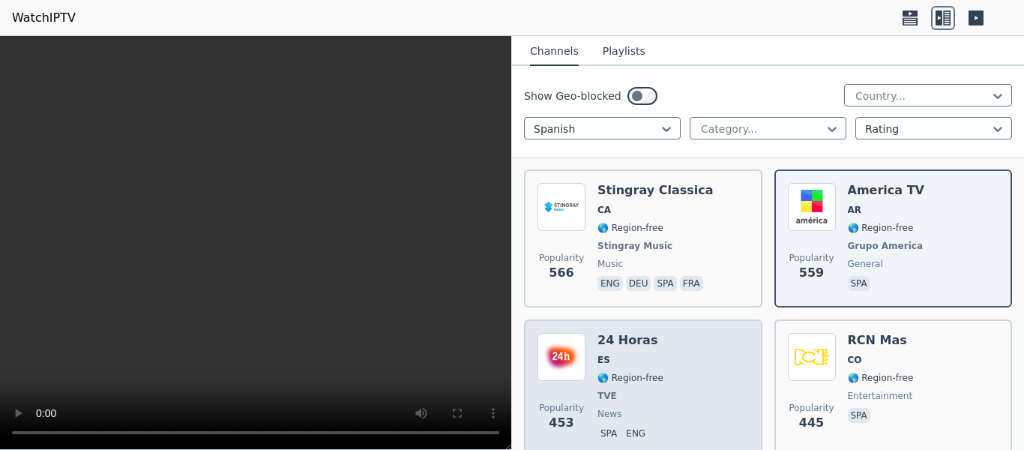
click at [671, 372] on div "Popularity 453 24 Horas ES 🌎 Region-free TVE news spa eng" at bounding box center [642, 388] width 211 height 111
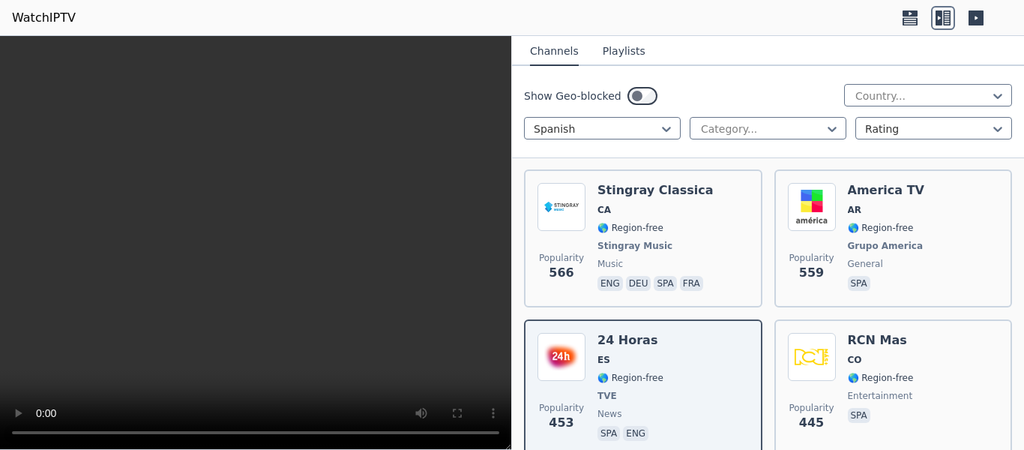
click at [775, 70] on div "Show Geo-blocked Country... Spanish Category... Rating" at bounding box center [768, 112] width 512 height 92
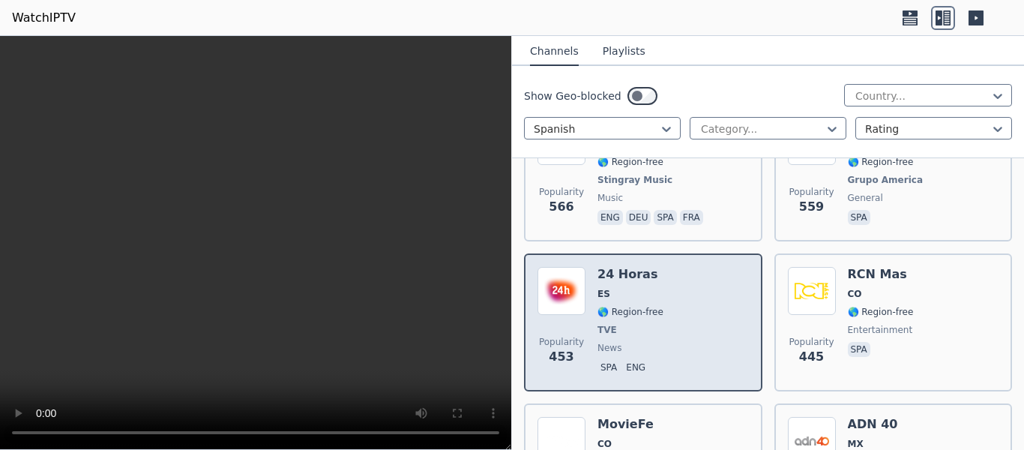
scroll to position [1274, 0]
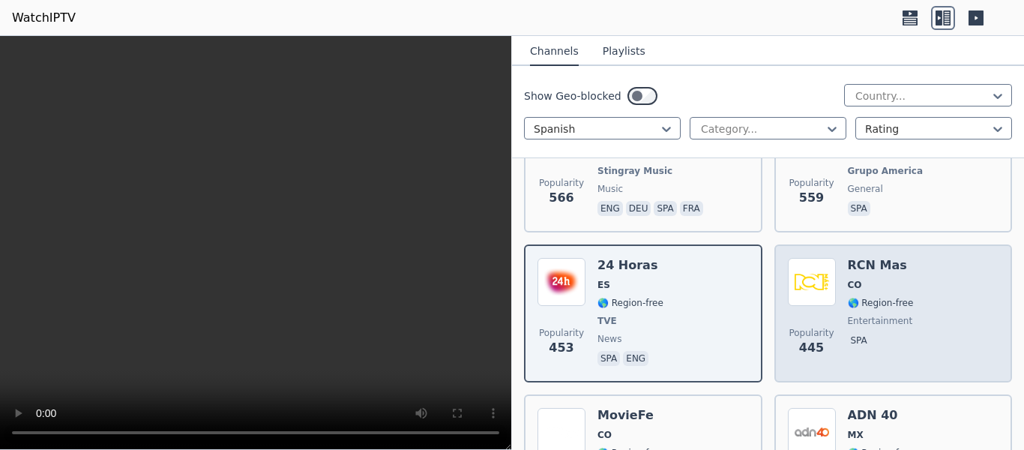
click at [925, 318] on div "Popularity 445 RCN Mas CO 🌎 Region-free entertainment spa" at bounding box center [892, 313] width 211 height 111
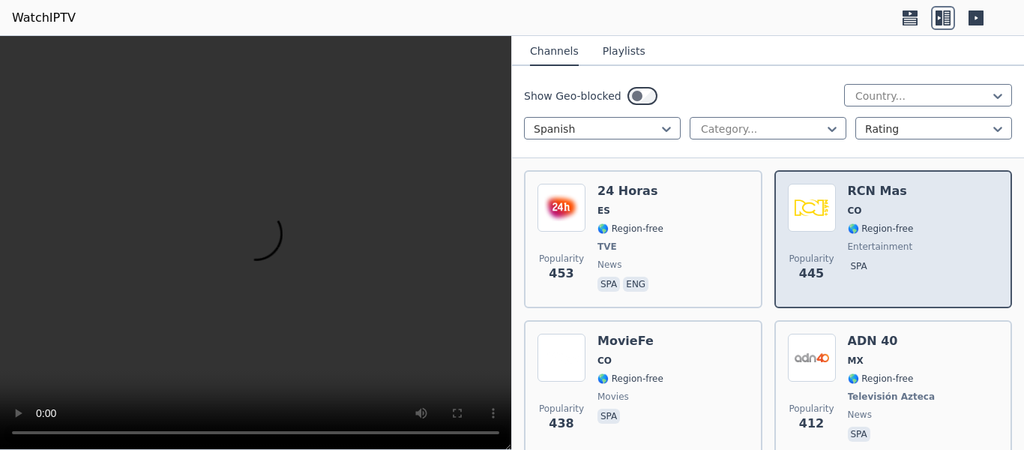
scroll to position [1349, 0]
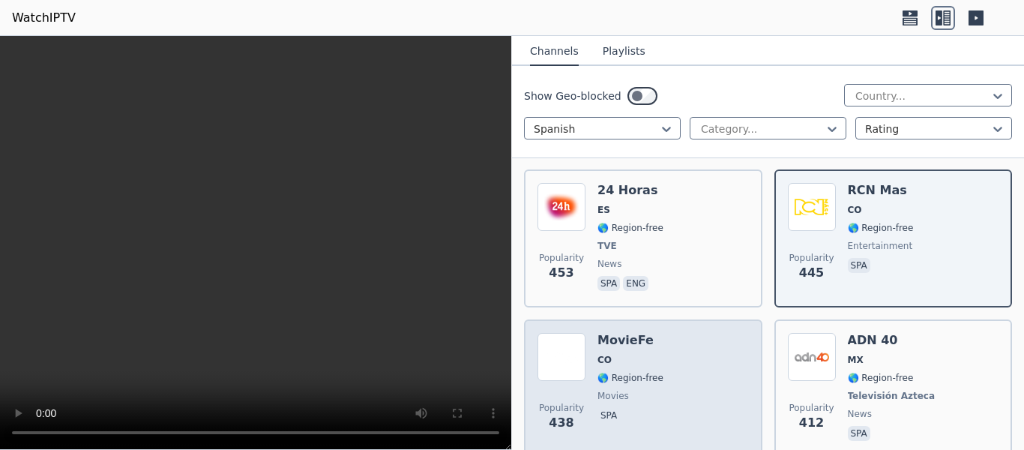
click at [704, 365] on div "Popularity 438 MovieFe CO 🌎 Region-free movies spa" at bounding box center [642, 388] width 211 height 111
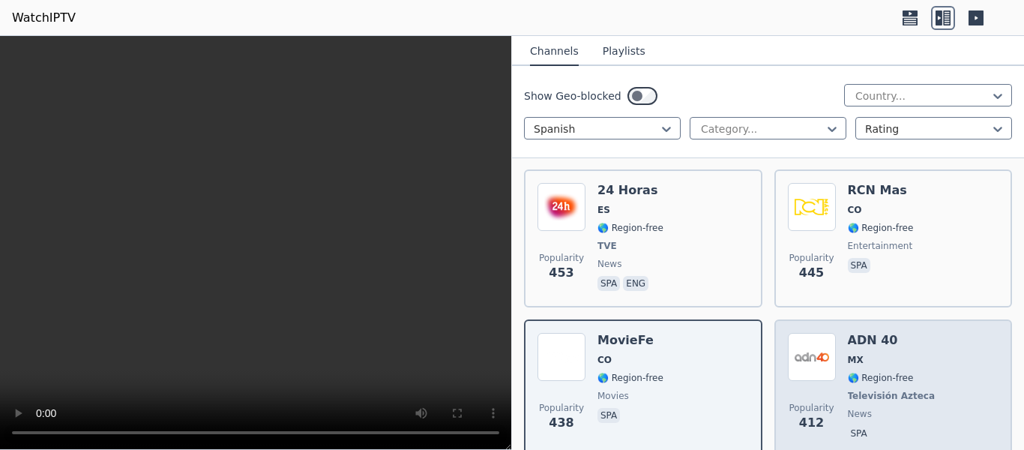
click at [955, 378] on div "Popularity 412 ADN 40 MX 🌎 Region-free Televisión Azteca news spa" at bounding box center [892, 388] width 211 height 111
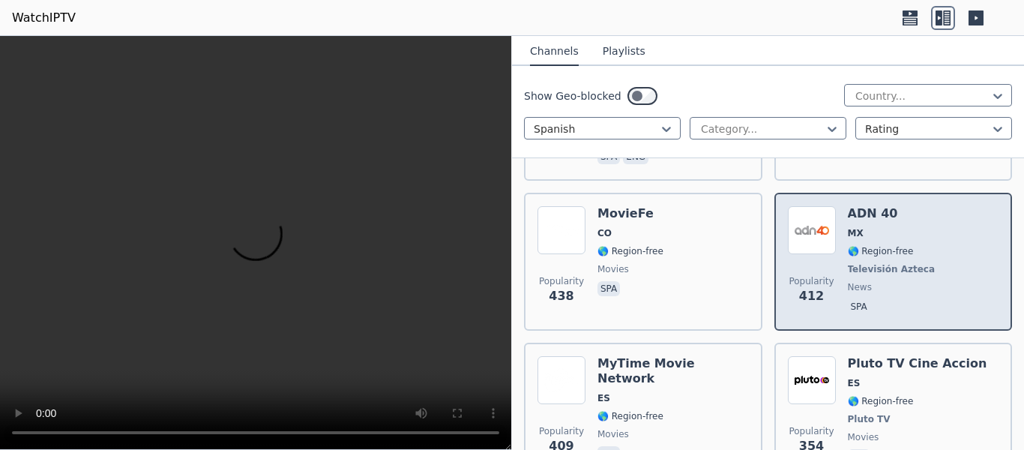
scroll to position [1499, 0]
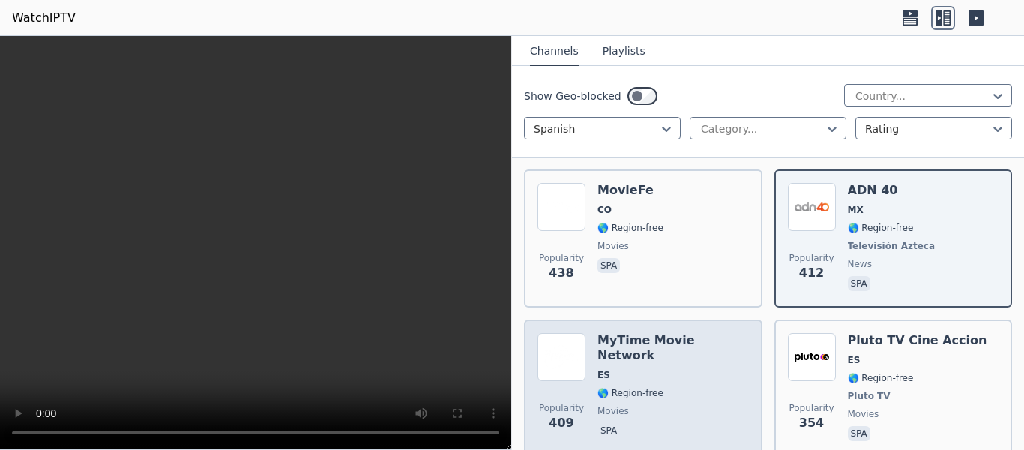
click at [692, 423] on span "spa" at bounding box center [672, 432] width 151 height 18
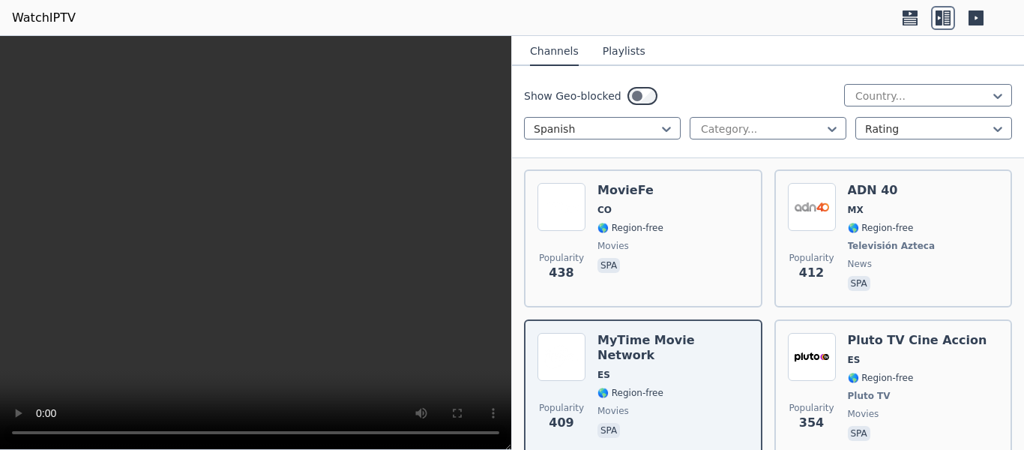
click at [976, 23] on icon at bounding box center [975, 17] width 15 height 15
